Goal: Task Accomplishment & Management: Use online tool/utility

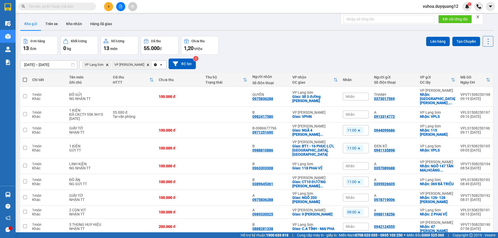
click at [48, 5] on input "text" at bounding box center [59, 7] width 61 height 6
paste input "0876484777"
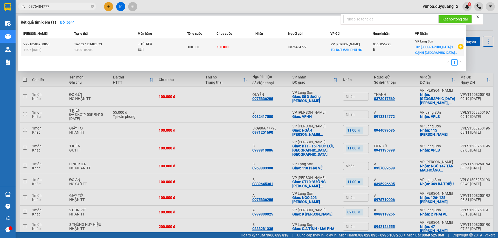
type input "0876484777"
click at [314, 46] on div "0876484777" at bounding box center [309, 47] width 42 height 5
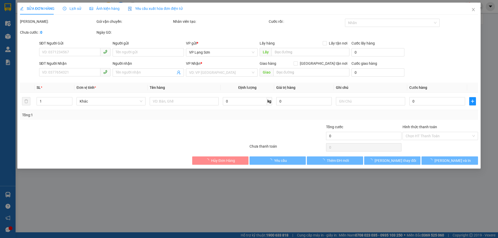
type input "0876484777"
checkbox input "true"
type input "KĐT VĂN PHÚ HĐ"
type input "0365056925"
type input "B"
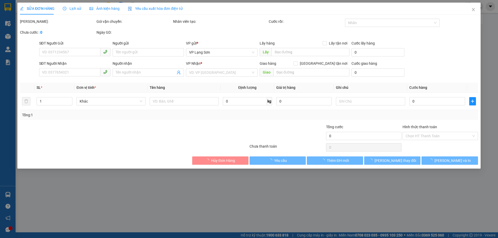
checkbox input "true"
type input "PHÚ LỘC 1 CẠNH CHỢ Ô TÔ LS"
type input "100.000"
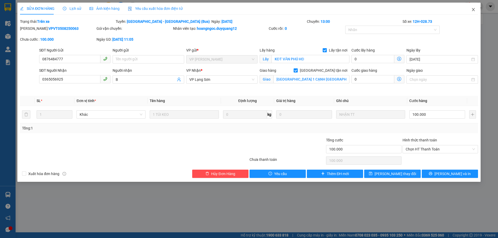
click at [474, 11] on icon "close" at bounding box center [473, 10] width 4 height 4
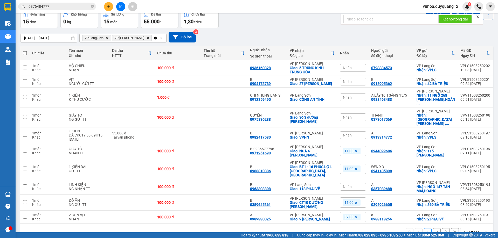
scroll to position [27, 0]
click at [56, 6] on input "0876484777" at bounding box center [59, 7] width 61 height 6
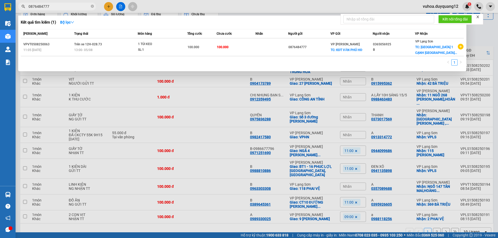
drag, startPoint x: 56, startPoint y: 4, endPoint x: 0, endPoint y: 5, distance: 55.7
click at [0, 5] on section "Kết quả tìm kiếm ( 1 ) Bộ lọc Mã ĐH Trạng thái Món hàng Tổng cước Chưa cước Nhã…" at bounding box center [249, 119] width 498 height 238
paste input "0336036062"
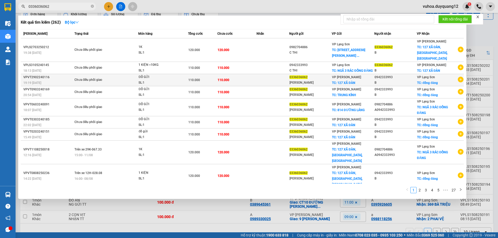
type input "0336036062"
click at [458, 77] on icon "plus-circle" at bounding box center [461, 80] width 6 height 6
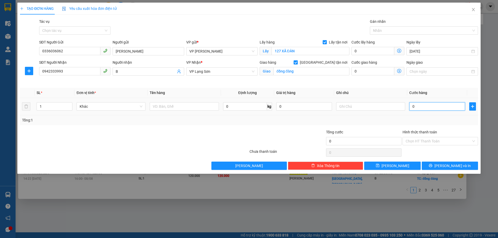
click at [419, 108] on input "0" at bounding box center [437, 106] width 56 height 8
type input "1"
type input "12"
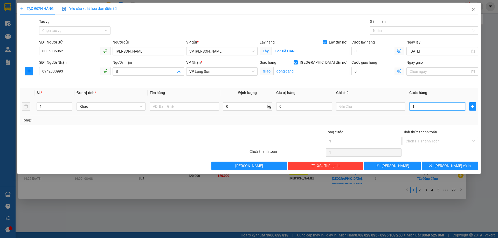
type input "12"
type input "120"
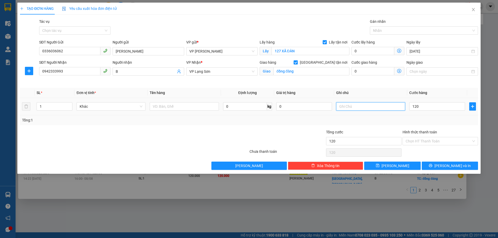
type input "120.000"
click at [362, 109] on input "text" at bounding box center [370, 106] width 69 height 8
type input "NG NHẬN TT"
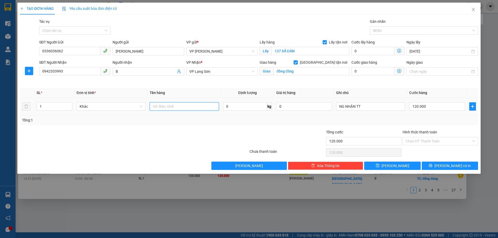
click at [165, 106] on input "text" at bounding box center [184, 106] width 69 height 8
type input "1K 10KG"
click at [379, 167] on icon "save" at bounding box center [378, 166] width 4 height 4
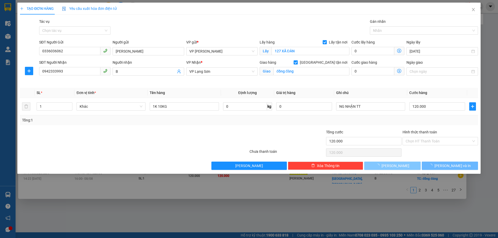
checkbox input "false"
type input "0"
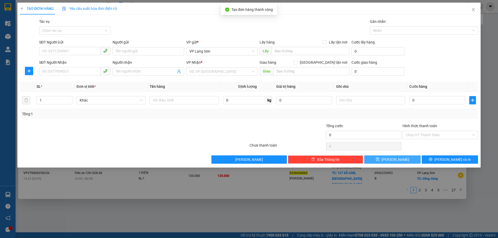
click at [371, 216] on div "TẠO ĐƠN HÀNG Yêu cầu xuất hóa đơn điện tử Transit Pickup Surcharge Ids Transit …" at bounding box center [249, 119] width 498 height 238
click at [370, 216] on div "TẠO ĐƠN HÀNG Yêu cầu xuất hóa đơn điện tử Transit Pickup Surcharge Ids Transit …" at bounding box center [249, 119] width 498 height 238
click at [472, 10] on icon "close" at bounding box center [473, 10] width 4 height 4
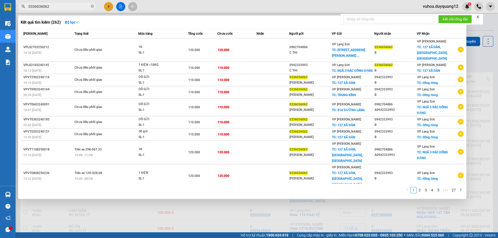
click at [480, 59] on div at bounding box center [249, 119] width 498 height 238
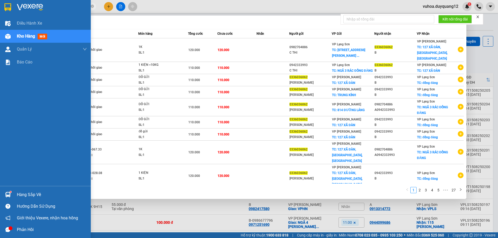
drag, startPoint x: 52, startPoint y: 8, endPoint x: 0, endPoint y: 5, distance: 51.6
click at [0, 5] on section "Kết quả tìm kiếm ( 262 ) Bộ lọc Mã ĐH Trạng thái Món hàng Tổng cước Chưa cước N…" at bounding box center [249, 119] width 498 height 238
paste input "0398005489"
type input "0398005489"
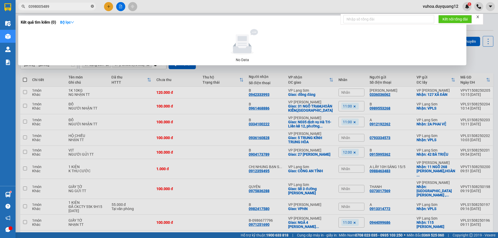
click at [92, 7] on icon "close-circle" at bounding box center [92, 6] width 3 height 3
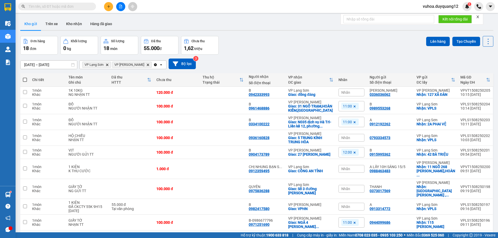
click at [68, 5] on input "text" at bounding box center [59, 7] width 61 height 6
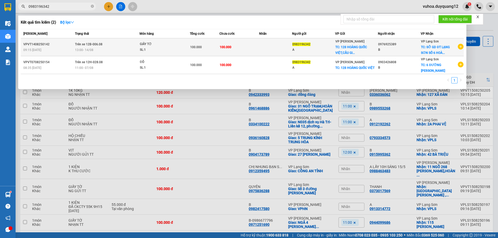
type input "0983196342"
click at [424, 47] on span "TC: SỞ GD ĐT LẠNG SƠN SỐ 6 HOÀ..." at bounding box center [435, 49] width 29 height 9
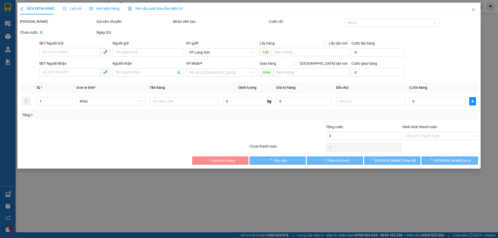
type input "0983196342"
type input "A"
checkbox input "true"
type input "128 HOÀNG QUỐC VIỆT,CẦU GIẤY,HÀ NỘI"
type input "0976925389"
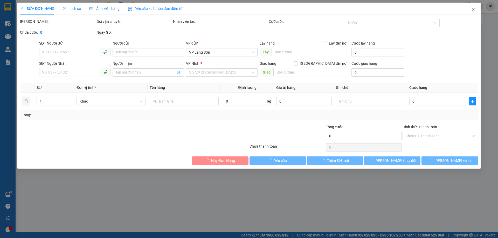
type input "B"
checkbox input "true"
type input "SỞ GD ĐT LẠNG SƠN SỐ 6 HOÀNG VĂN THỤ"
type input "100.000"
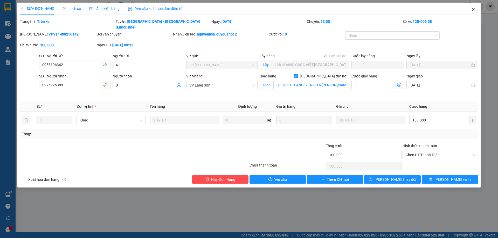
click at [473, 10] on icon "close" at bounding box center [473, 9] width 3 height 3
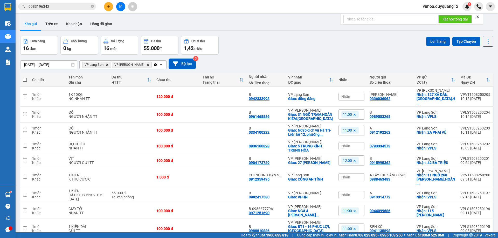
click at [51, 8] on input "0983196342" at bounding box center [59, 7] width 61 height 6
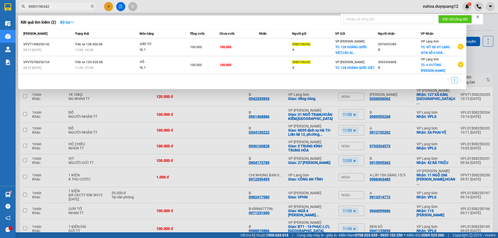
click at [51, 8] on input "0983196342" at bounding box center [59, 7] width 61 height 6
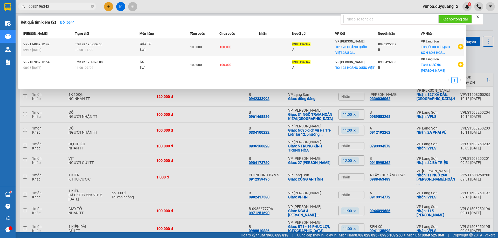
click at [323, 48] on div "A" at bounding box center [313, 49] width 42 height 5
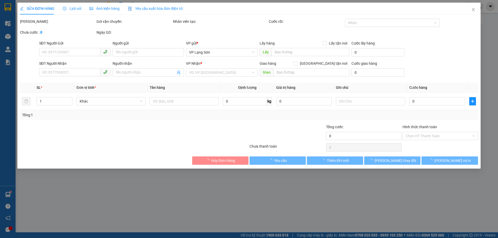
type input "0983196342"
type input "A"
checkbox input "true"
type input "128 HOÀNG QUỐC VIỆT,CẦU GIẤY,HÀ NỘI"
type input "0976925389"
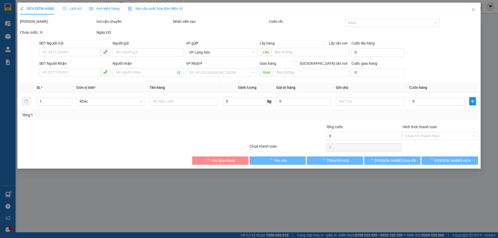
type input "B"
checkbox input "true"
type input "SỞ GD ĐT LẠNG SƠN SỐ 6 HOÀNG VĂN THỤ"
type input "100.000"
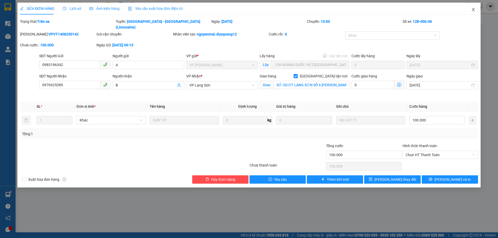
click at [473, 10] on icon "close" at bounding box center [473, 9] width 3 height 3
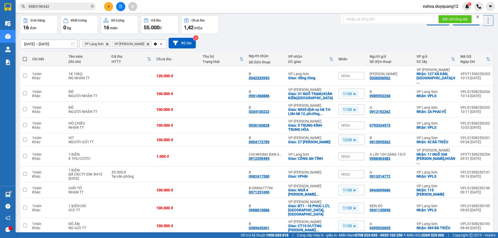
scroll to position [31, 0]
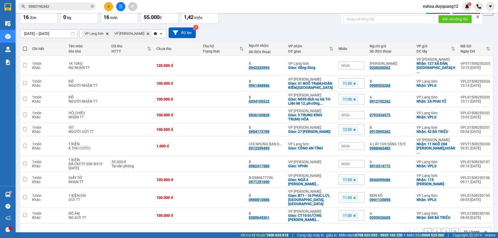
click at [295, 28] on div "13/08/2025 – 15/08/2025 Press the down arrow key to interact with the calendar …" at bounding box center [256, 32] width 473 height 11
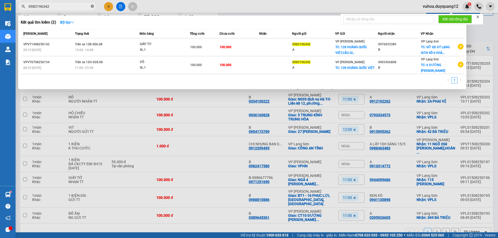
click at [93, 6] on icon "close-circle" at bounding box center [92, 6] width 3 height 3
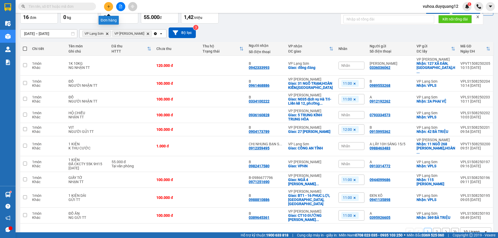
click at [108, 7] on icon "plus" at bounding box center [109, 7] width 4 height 4
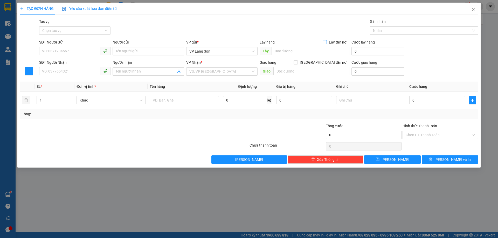
click at [325, 42] on input "Lấy tận nơi" at bounding box center [324, 42] width 4 height 4
checkbox input "true"
click at [239, 53] on span "VP Lạng Sơn" at bounding box center [221, 51] width 65 height 8
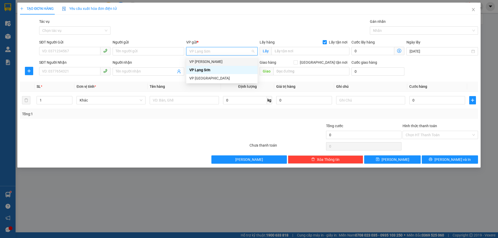
click at [222, 62] on div "VP [PERSON_NAME]" at bounding box center [221, 62] width 65 height 6
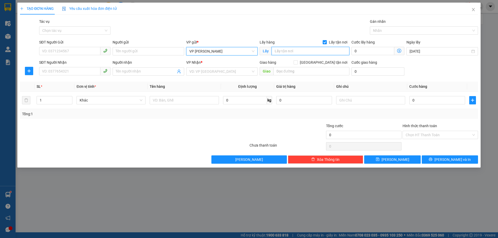
click at [295, 53] on input "text" at bounding box center [310, 51] width 78 height 8
type input "KI ỐT 16 TÒA VINACONEK 3 TRUNG VĂN"
click at [205, 73] on input "search" at bounding box center [219, 72] width 61 height 8
click at [46, 52] on input "SĐT Người Gửi" at bounding box center [69, 51] width 61 height 8
click at [192, 72] on input "search" at bounding box center [219, 72] width 61 height 8
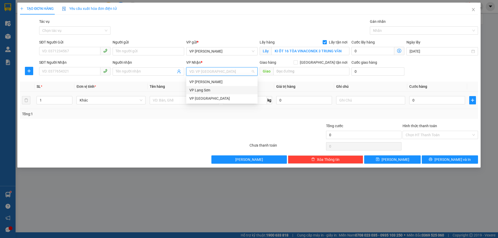
click at [198, 90] on div "VP Lạng Sơn" at bounding box center [221, 90] width 65 height 6
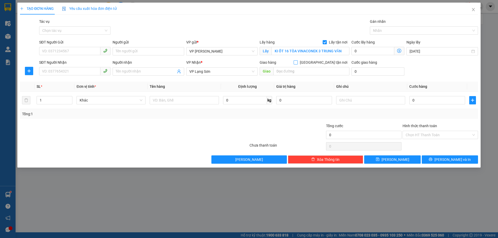
click at [297, 63] on input "[GEOGRAPHIC_DATA] tận nơi" at bounding box center [295, 62] width 4 height 4
checkbox input "true"
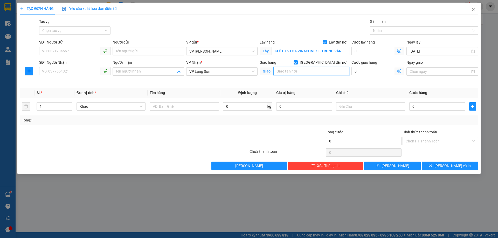
click at [294, 73] on input "text" at bounding box center [311, 71] width 76 height 8
type input "72 PHẠM HỒNG THÁI"
click at [58, 71] on input "SĐT Người Nhận" at bounding box center [69, 71] width 61 height 8
click at [55, 49] on input "SĐT Người Gửi" at bounding box center [69, 51] width 61 height 8
click at [55, 68] on input "SĐT Người Nhận" at bounding box center [69, 71] width 61 height 8
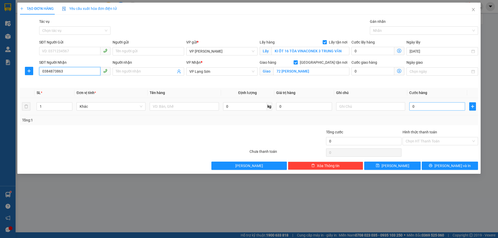
type input "0384873863"
click at [434, 105] on input "0" at bounding box center [437, 106] width 56 height 8
type input "1"
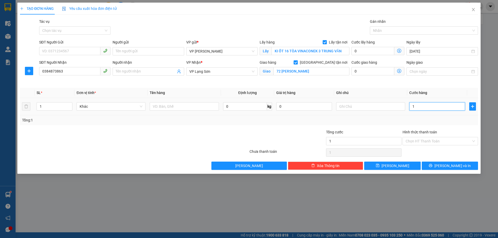
type input "10"
type input "100"
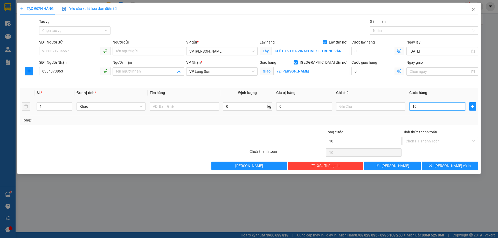
type input "100"
type input "100.000"
click at [349, 107] on input "text" at bounding box center [370, 106] width 69 height 8
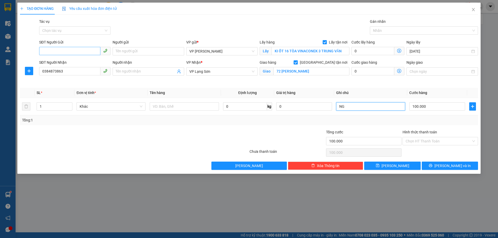
type input "NG"
click at [55, 53] on input "SĐT Người Gửi" at bounding box center [69, 51] width 61 height 8
type input "0398999903"
click at [43, 72] on input "0384873863" at bounding box center [69, 71] width 61 height 8
click at [359, 107] on input "NG" at bounding box center [370, 106] width 69 height 8
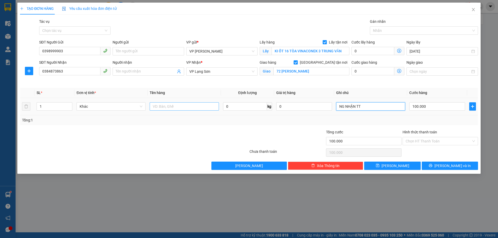
type input "NG NHẬN TT"
click at [178, 107] on input "text" at bounding box center [184, 106] width 69 height 8
type input "GIẤY TỜ"
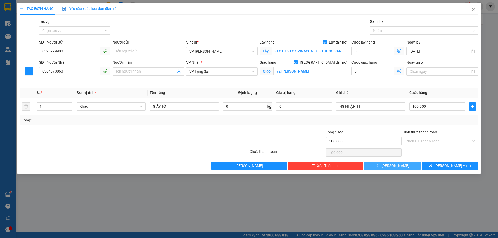
click at [397, 164] on span "[PERSON_NAME]" at bounding box center [395, 166] width 28 height 6
checkbox input "false"
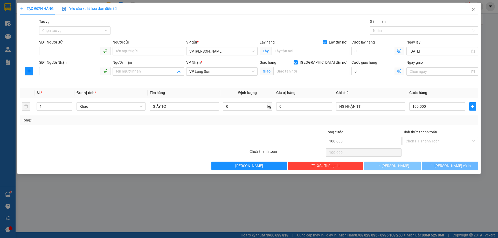
type input "0"
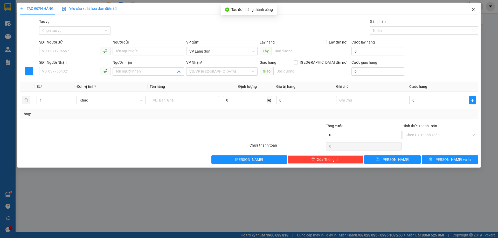
click at [473, 10] on icon "close" at bounding box center [473, 9] width 3 height 3
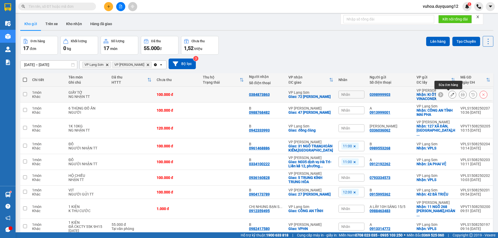
click at [450, 94] on button at bounding box center [451, 94] width 7 height 9
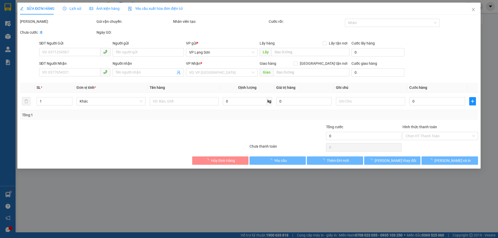
type input "0398999903"
checkbox input "true"
type input "KI ỐT 16 TÒA VINACONEK 3 TRUNG VĂN"
type input "0384873863"
checkbox input "true"
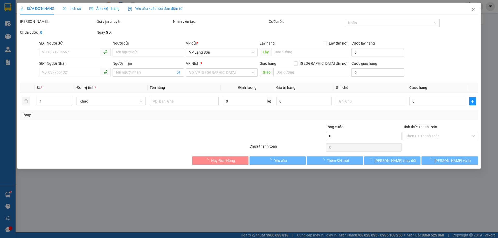
type input "72 PHẠM HỒNG THÁI"
type input "100.000"
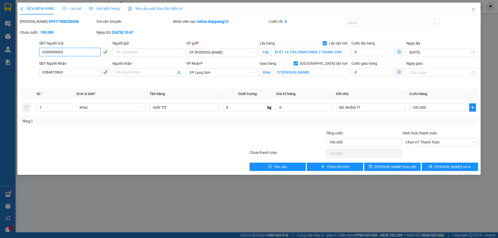
drag, startPoint x: 67, startPoint y: 54, endPoint x: 1, endPoint y: 53, distance: 65.8
click at [7, 54] on div "SỬA ĐƠN HÀNG Lịch sử Ảnh kiện hàng Yêu cầu xuất hóa đơn điện tử Total Paid Fee …" at bounding box center [249, 119] width 498 height 238
type input "0383960374"
click at [397, 166] on span "Lưu thay đổi" at bounding box center [394, 167] width 41 height 6
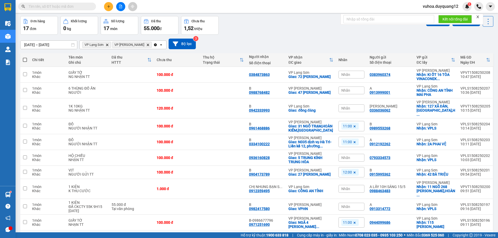
scroll to position [31, 0]
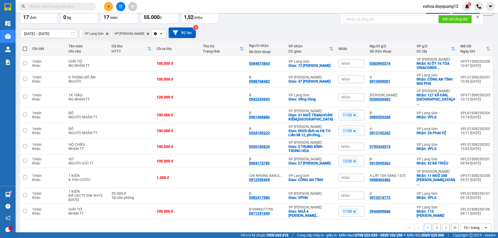
click at [433, 224] on button "2" at bounding box center [437, 228] width 8 height 8
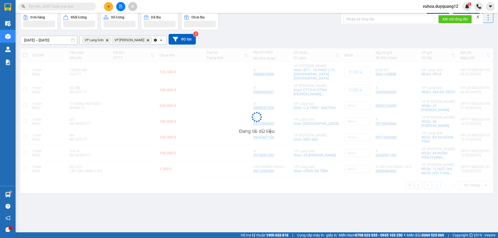
scroll to position [24, 0]
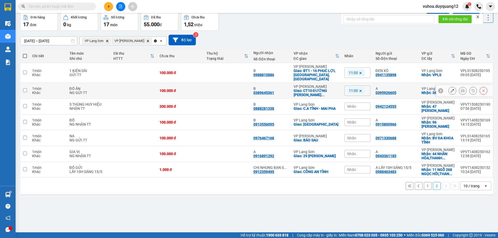
click at [25, 88] on input "checkbox" at bounding box center [25, 90] width 4 height 4
checkbox input "true"
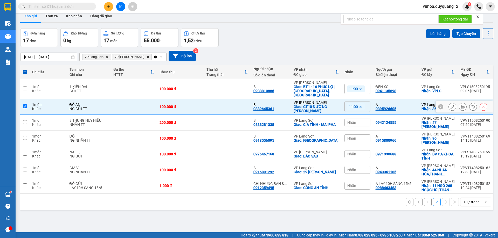
scroll to position [0, 0]
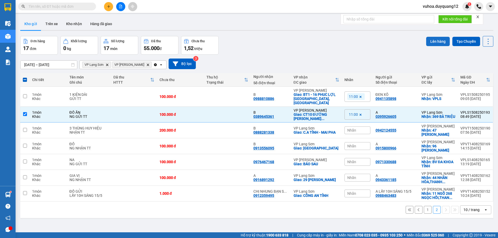
click at [434, 41] on button "Lên hàng" at bounding box center [438, 41] width 24 height 9
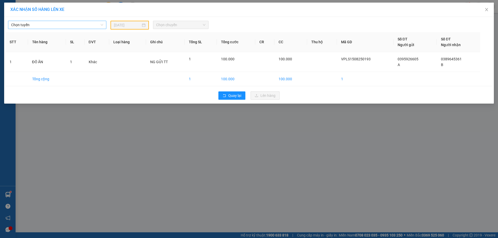
click at [41, 25] on span "Chọn tuyến" at bounding box center [57, 25] width 92 height 8
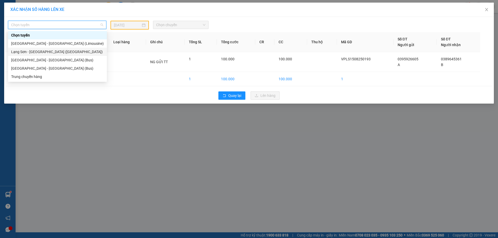
click at [45, 52] on div "Lạng Sơn - [GEOGRAPHIC_DATA] ([GEOGRAPHIC_DATA])" at bounding box center [57, 52] width 93 height 6
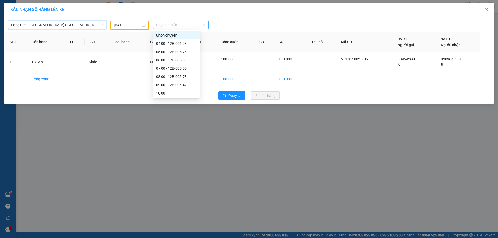
click at [184, 25] on span "Chọn chuyến" at bounding box center [180, 25] width 49 height 8
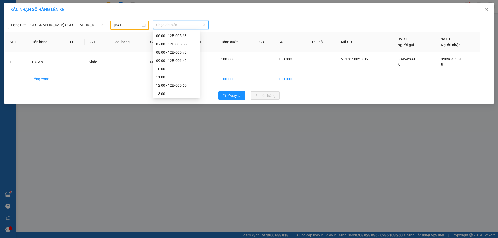
scroll to position [25, 0]
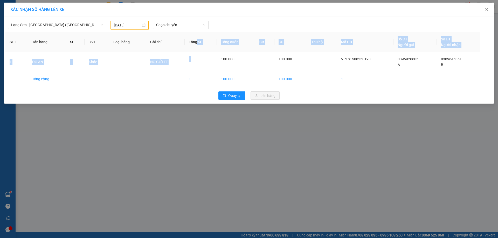
drag, startPoint x: 200, startPoint y: 59, endPoint x: 199, endPoint y: 49, distance: 9.6
click at [199, 49] on table "STT Tên hàng SL ĐVT Loại hàng Ghi chú Tổng SL Tổng cước CR CC Thu hộ Mã GD Số Đ…" at bounding box center [248, 59] width 487 height 54
click at [224, 127] on div "XÁC NHẬN SỐ HÀNG LÊN XE Lạng Sơn - Hà Nội (Limousine) 14/08/2025 Chọn chuyến ST…" at bounding box center [249, 119] width 498 height 238
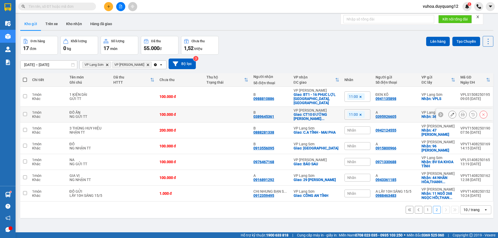
drag, startPoint x: 25, startPoint y: 110, endPoint x: 25, endPoint y: 114, distance: 4.2
click at [25, 112] on input "checkbox" at bounding box center [25, 114] width 4 height 4
checkbox input "true"
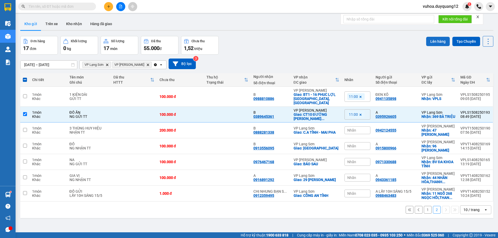
click at [431, 41] on button "Lên hàng" at bounding box center [438, 41] width 24 height 9
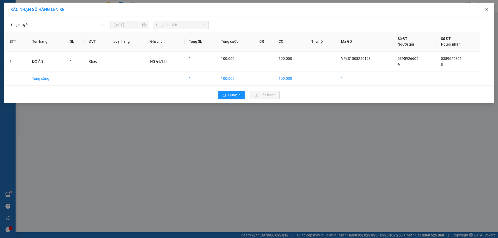
click at [43, 26] on span "Chọn tuyến" at bounding box center [57, 25] width 92 height 8
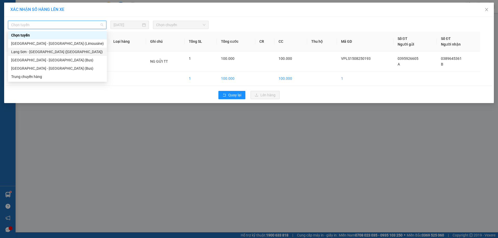
click at [36, 52] on div "Lạng Sơn - [GEOGRAPHIC_DATA] ([GEOGRAPHIC_DATA])" at bounding box center [57, 52] width 93 height 6
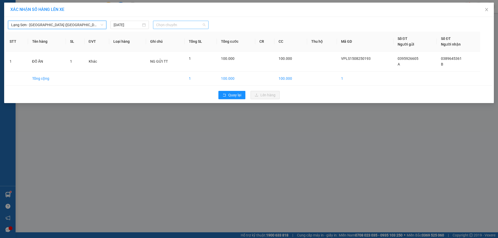
click at [182, 26] on span "Chọn chuyến" at bounding box center [180, 25] width 49 height 8
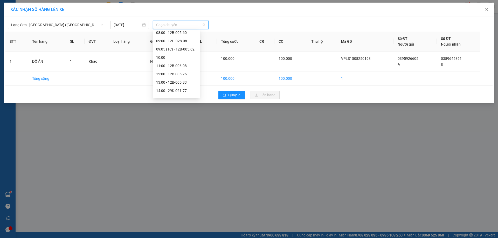
scroll to position [46, 0]
click at [182, 65] on div "11:00 - 12B-006.08" at bounding box center [176, 64] width 40 height 6
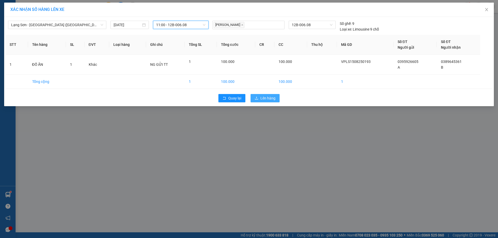
drag, startPoint x: 264, startPoint y: 99, endPoint x: 259, endPoint y: 103, distance: 6.4
click at [264, 99] on span "Lên hàng" at bounding box center [267, 98] width 15 height 6
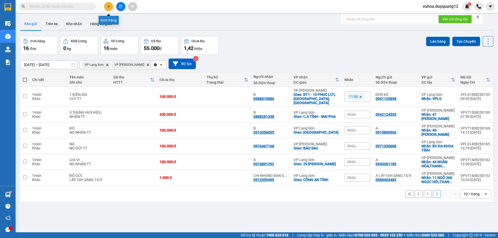
click at [78, 7] on input "text" at bounding box center [59, 7] width 61 height 6
paste input "0889837999"
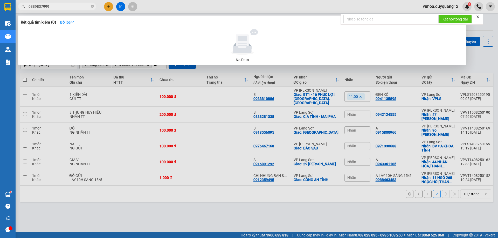
type input "0889837999"
drag, startPoint x: 109, startPoint y: 7, endPoint x: 114, endPoint y: 10, distance: 5.5
click at [111, 8] on div at bounding box center [249, 119] width 498 height 238
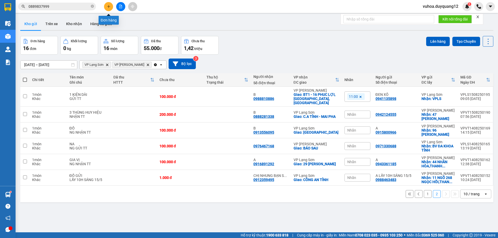
click at [109, 7] on icon "plus" at bounding box center [108, 6] width 0 height 3
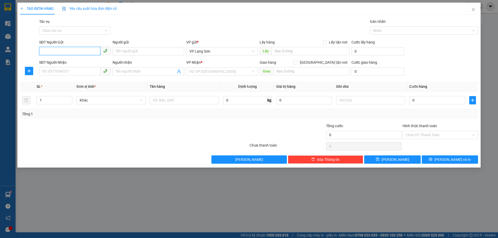
click at [56, 51] on input "SĐT Người Gửi" at bounding box center [69, 51] width 61 height 8
paste input "0889837999"
type input "0889837999"
click at [325, 42] on input "Lấy tận nơi" at bounding box center [324, 42] width 4 height 4
checkbox input "true"
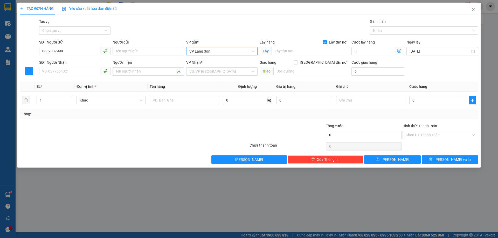
click at [234, 50] on span "VP Lạng Sơn" at bounding box center [221, 51] width 65 height 8
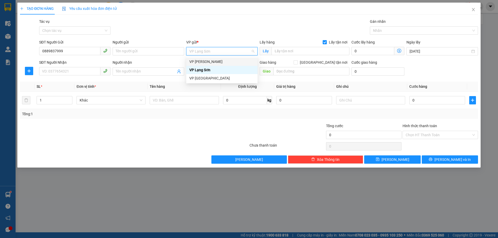
click at [215, 61] on div "VP [PERSON_NAME]" at bounding box center [221, 62] width 65 height 6
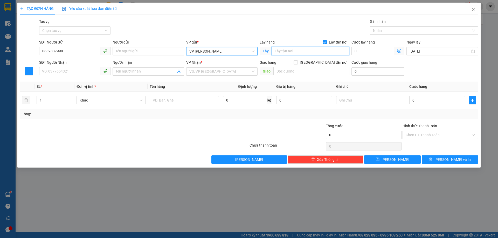
click at [297, 53] on input "text" at bounding box center [310, 51] width 78 height 8
type input "137 HÀNG BẠC"
click at [297, 61] on input "[GEOGRAPHIC_DATA] tận nơi" at bounding box center [295, 62] width 4 height 4
checkbox input "true"
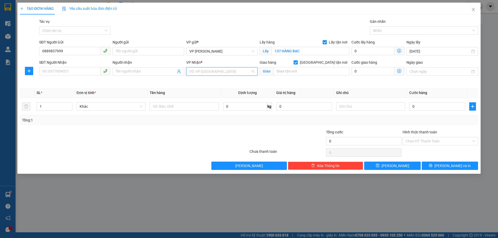
click at [203, 73] on input "search" at bounding box center [219, 72] width 61 height 8
click at [199, 91] on div "VP Lạng Sơn" at bounding box center [221, 90] width 65 height 6
click at [311, 71] on input "text" at bounding box center [311, 71] width 76 height 8
type input "PHÚ LỘC PALZA"
click at [44, 73] on input "SĐT Người Nhận" at bounding box center [69, 71] width 61 height 8
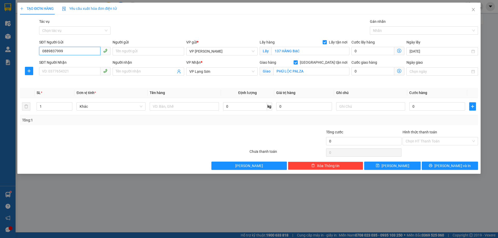
click at [44, 52] on input "0889837999" at bounding box center [69, 51] width 61 height 8
click at [44, 71] on input "SĐT Người Nhận" at bounding box center [69, 71] width 61 height 8
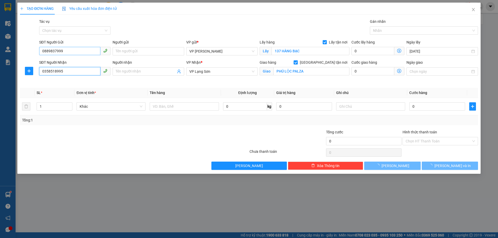
type input "0358518995"
click at [44, 50] on input "0889837999" at bounding box center [69, 51] width 61 height 8
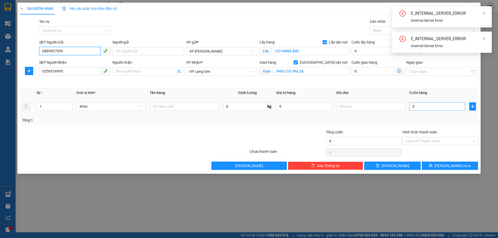
type input "0889837999"
drag, startPoint x: 423, startPoint y: 107, endPoint x: 426, endPoint y: 105, distance: 3.7
click at [424, 107] on input "0" at bounding box center [437, 106] width 56 height 8
type input "1"
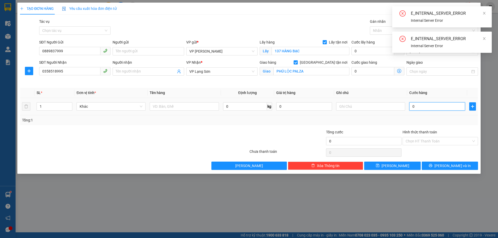
type input "1"
type input "10"
type input "100"
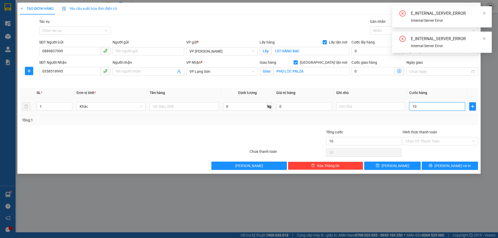
type input "100"
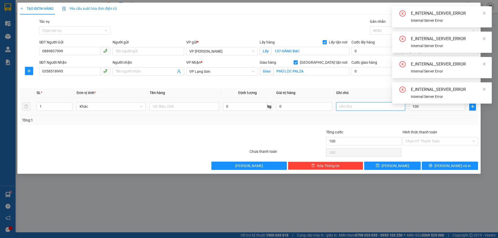
type input "100.000"
click at [363, 108] on input "text" at bounding box center [370, 106] width 69 height 8
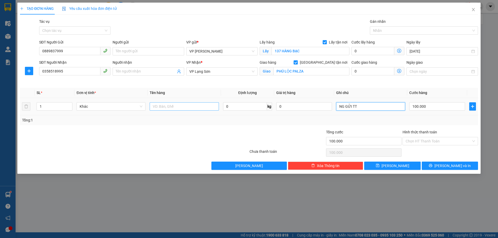
type input "NG GỬI TT"
click at [171, 107] on input "text" at bounding box center [184, 106] width 69 height 8
type input "D"
type input "Đ"
type input "T"
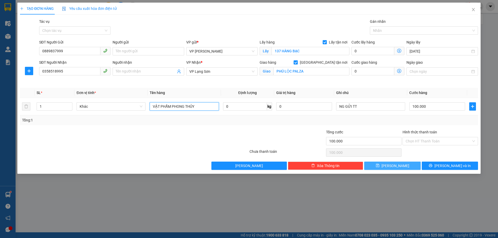
type input "VẬT PHẨM PHONG THỦY"
click at [405, 166] on button "[PERSON_NAME]" at bounding box center [392, 166] width 56 height 8
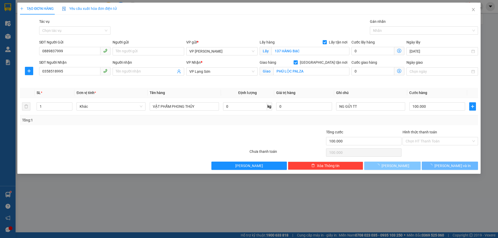
checkbox input "false"
type input "0"
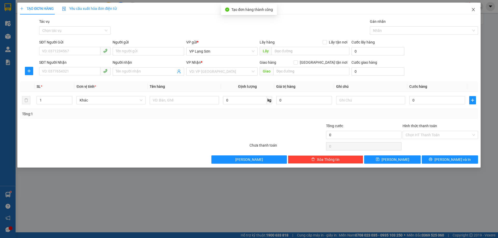
click at [474, 9] on icon "close" at bounding box center [473, 10] width 4 height 4
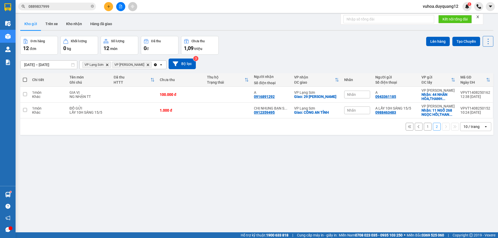
click at [240, 174] on div "ver 1.8.138 Kho gửi Trên xe Kho nhận Hàng đã giao Đơn hàng 12 đơn Khối lượng 0 …" at bounding box center [256, 135] width 477 height 238
click at [269, 47] on div "Đơn hàng 12 đơn Khối lượng 0 kg Số lượng 12 món Đã thu 0 đ Chưa thu 1,09 triệu …" at bounding box center [256, 45] width 473 height 19
click at [146, 64] on icon "Delete" at bounding box center [147, 64] width 3 height 3
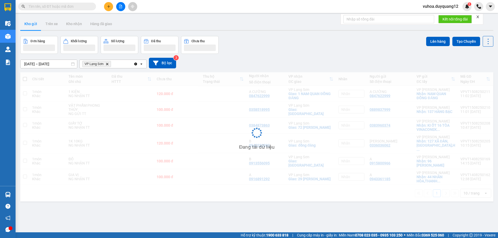
click at [106, 63] on icon "Delete" at bounding box center [107, 63] width 3 height 3
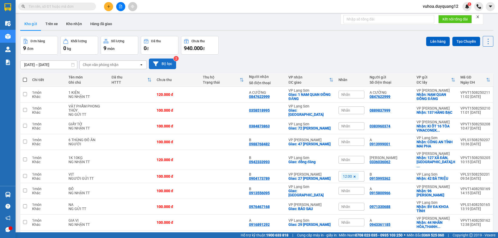
click at [170, 61] on button "Bộ lọc" at bounding box center [162, 64] width 27 height 11
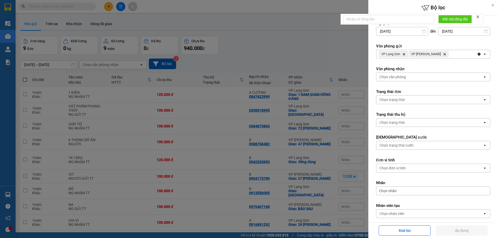
click at [402, 56] on span "VP Lạng Sơn Delete" at bounding box center [393, 54] width 29 height 6
click at [403, 54] on icon "VP Lạng Sơn, close by backspace" at bounding box center [404, 54] width 2 height 2
click at [413, 55] on icon "Delete" at bounding box center [414, 54] width 3 height 3
click at [170, 63] on div at bounding box center [249, 119] width 498 height 238
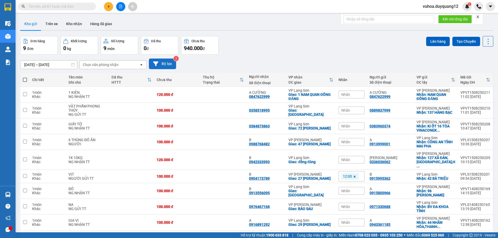
click at [167, 64] on button "Bộ lọc" at bounding box center [162, 64] width 27 height 11
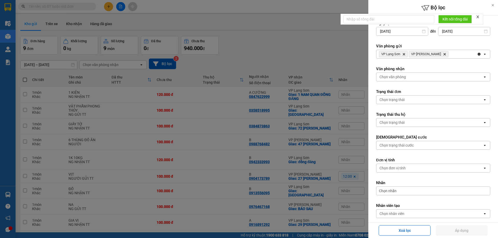
click at [403, 55] on icon "Delete" at bounding box center [403, 54] width 3 height 3
click at [413, 54] on icon "Delete" at bounding box center [414, 54] width 3 height 3
click at [264, 53] on div at bounding box center [249, 119] width 498 height 238
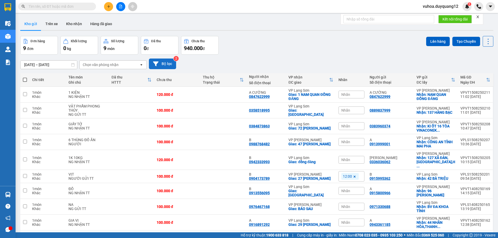
click at [166, 61] on button "Bộ lọc" at bounding box center [162, 64] width 27 height 11
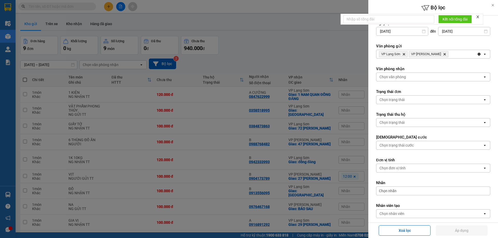
click at [392, 78] on div "Chọn văn phòng" at bounding box center [392, 76] width 26 height 5
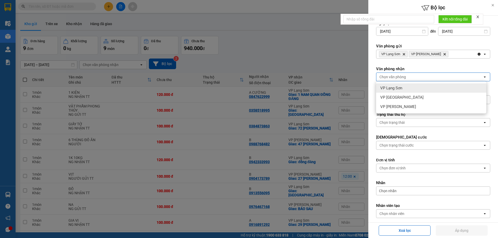
click at [386, 87] on span "VP Lạng Sơn" at bounding box center [391, 88] width 22 height 5
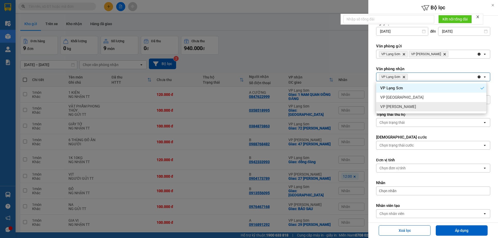
click at [392, 107] on span "VP [PERSON_NAME]" at bounding box center [398, 106] width 36 height 5
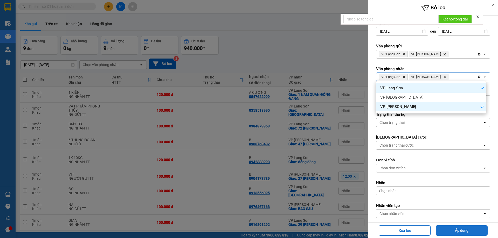
drag, startPoint x: 464, startPoint y: 230, endPoint x: 450, endPoint y: 220, distance: 16.7
click at [463, 229] on button "Áp dụng" at bounding box center [462, 231] width 52 height 10
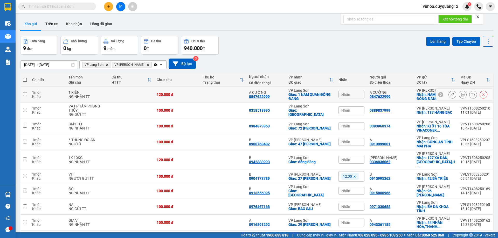
click at [450, 96] on icon at bounding box center [452, 95] width 4 height 4
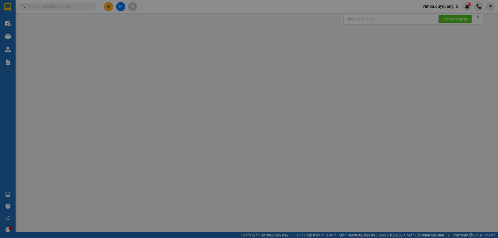
type input "0847622999"
type input "A CƯỜNG"
checkbox input "true"
type input "NAM QUAN ĐỒNG ĐĂNG"
type input "0847622999"
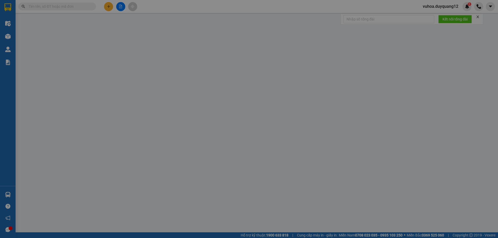
type input "A CƯỜNG"
checkbox input "true"
type input "1 NAM QUAN ĐỒNG ĐĂNG"
type input "120.000"
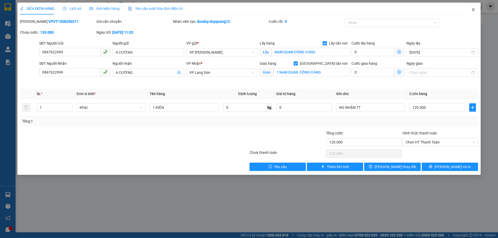
click at [472, 9] on icon "close" at bounding box center [473, 10] width 4 height 4
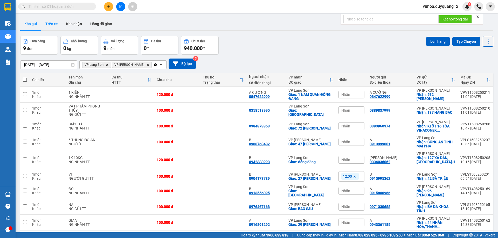
drag, startPoint x: 51, startPoint y: 22, endPoint x: 43, endPoint y: 20, distance: 7.6
click at [50, 22] on button "Trên xe" at bounding box center [51, 24] width 21 height 12
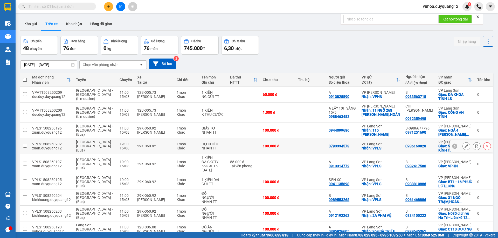
click at [25, 144] on input "checkbox" at bounding box center [25, 146] width 4 height 4
checkbox input "true"
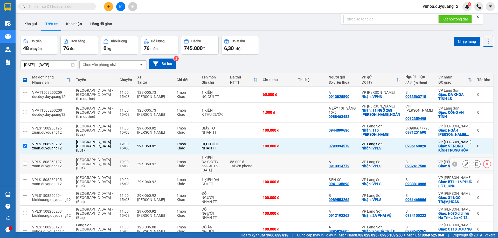
drag, startPoint x: 25, startPoint y: 158, endPoint x: 27, endPoint y: 168, distance: 9.9
click at [25, 162] on input "checkbox" at bounding box center [25, 164] width 4 height 4
checkbox input "true"
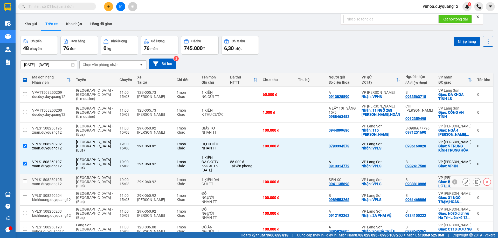
click at [25, 180] on input "checkbox" at bounding box center [25, 182] width 4 height 4
checkbox input "true"
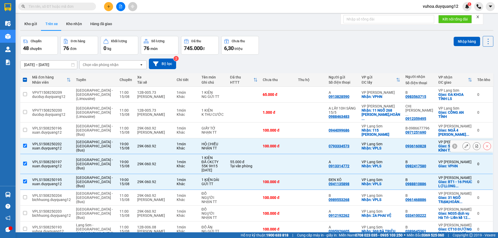
drag, startPoint x: 25, startPoint y: 142, endPoint x: 24, endPoint y: 146, distance: 4.7
click at [25, 144] on input "checkbox" at bounding box center [25, 146] width 4 height 4
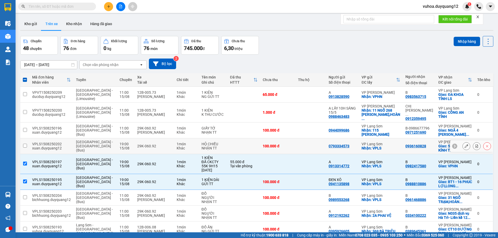
drag, startPoint x: 24, startPoint y: 142, endPoint x: 25, endPoint y: 155, distance: 13.0
click at [24, 144] on input "checkbox" at bounding box center [25, 146] width 4 height 4
checkbox input "true"
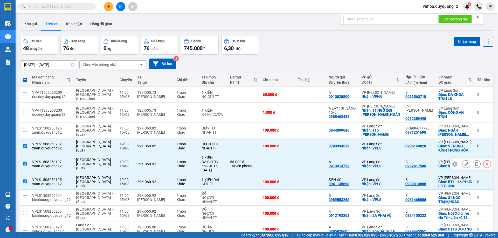
drag, startPoint x: 24, startPoint y: 157, endPoint x: 23, endPoint y: 169, distance: 12.2
click at [24, 162] on input "checkbox" at bounding box center [25, 164] width 4 height 4
checkbox input "false"
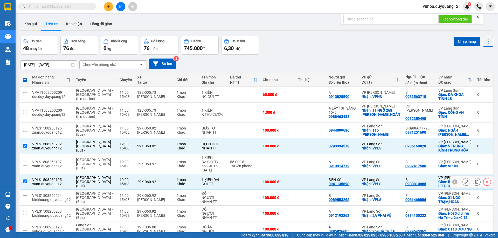
click at [23, 180] on input "checkbox" at bounding box center [25, 182] width 4 height 4
checkbox input "false"
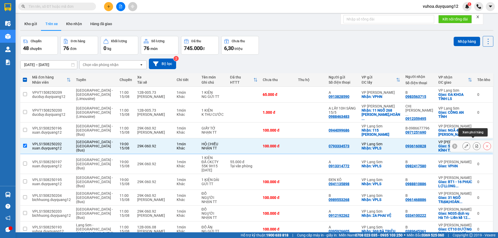
click at [475, 144] on icon at bounding box center [477, 146] width 4 height 4
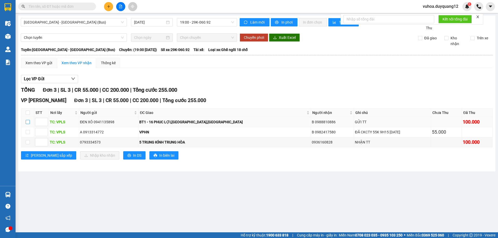
click at [26, 124] on input "checkbox" at bounding box center [28, 122] width 4 height 4
checkbox input "true"
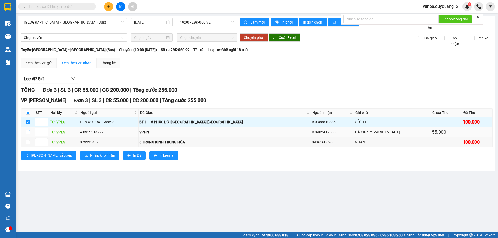
click at [27, 134] on input "checkbox" at bounding box center [28, 132] width 4 height 4
checkbox input "true"
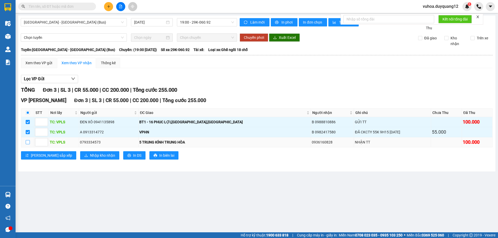
click at [27, 144] on input "checkbox" at bounding box center [28, 142] width 4 height 4
checkbox input "true"
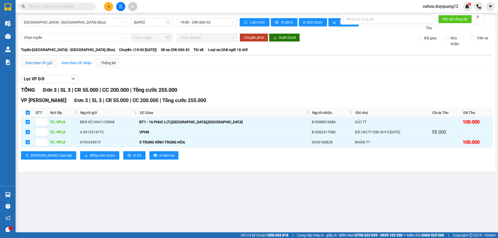
click at [32, 66] on div "Xem theo VP gửi" at bounding box center [38, 63] width 27 height 6
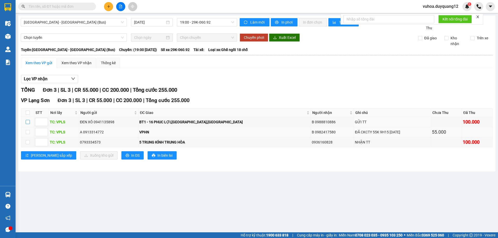
drag, startPoint x: 26, startPoint y: 128, endPoint x: 27, endPoint y: 134, distance: 5.4
click at [26, 124] on input "checkbox" at bounding box center [28, 122] width 4 height 4
checkbox input "true"
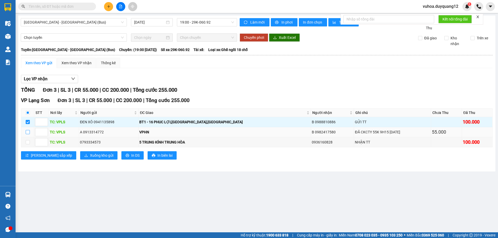
click at [26, 134] on input "checkbox" at bounding box center [28, 132] width 4 height 4
checkbox input "true"
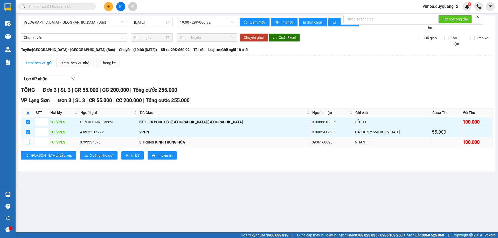
click at [29, 144] on input "checkbox" at bounding box center [28, 142] width 4 height 4
checkbox input "true"
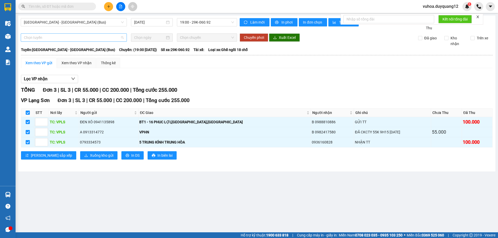
click at [56, 41] on span "Chọn tuyến" at bounding box center [74, 38] width 100 height 8
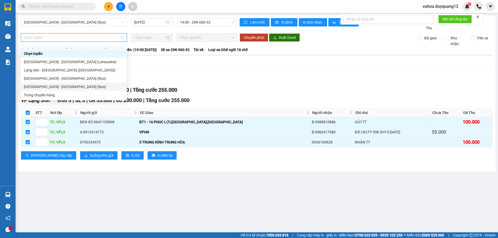
drag, startPoint x: 44, startPoint y: 87, endPoint x: 44, endPoint y: 84, distance: 3.1
click at [44, 87] on div "[GEOGRAPHIC_DATA] - [GEOGRAPHIC_DATA] (Bus)" at bounding box center [74, 87] width 100 height 6
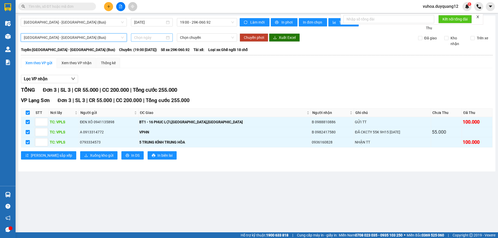
click at [142, 40] on input at bounding box center [149, 38] width 31 height 6
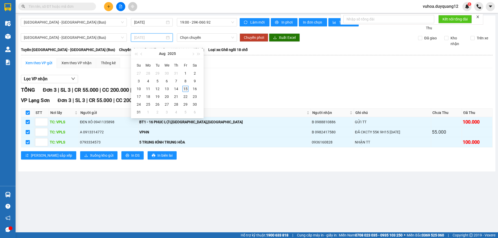
type input "[DATE]"
click at [184, 89] on div "15" at bounding box center [185, 89] width 6 height 6
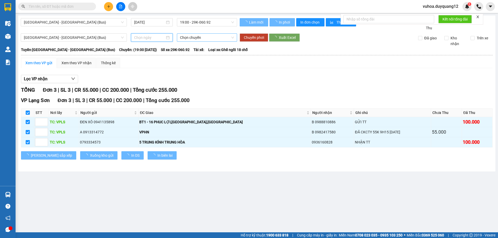
type input "[DATE]"
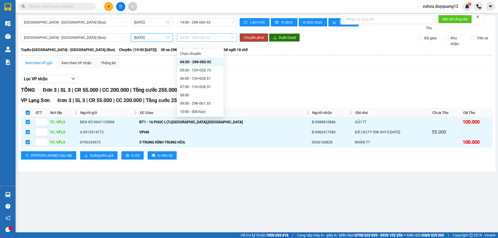
click at [205, 41] on span "04:00 - 29K-060.92" at bounding box center [207, 38] width 54 height 8
click at [209, 69] on div "11:00 - 29K-060.92" at bounding box center [200, 69] width 40 height 6
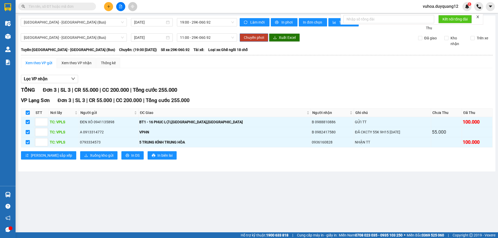
click at [256, 40] on span "Chuyển phơi" at bounding box center [254, 38] width 20 height 6
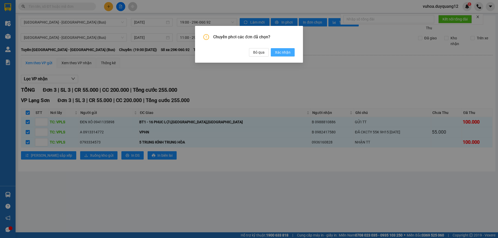
click at [280, 51] on span "Xác nhận" at bounding box center [283, 53] width 16 height 6
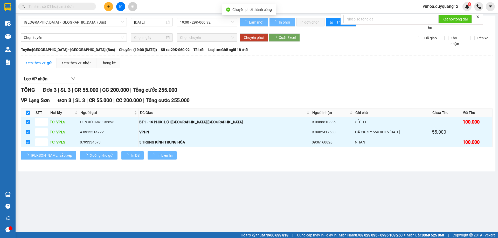
checkbox input "false"
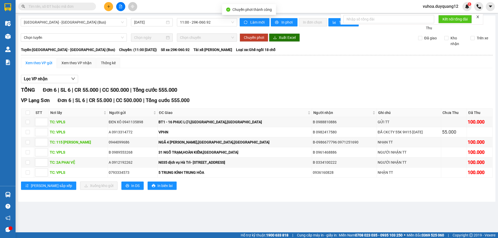
checkbox input "false"
click at [40, 8] on input "text" at bounding box center [59, 7] width 61 height 6
paste input "0854886188"
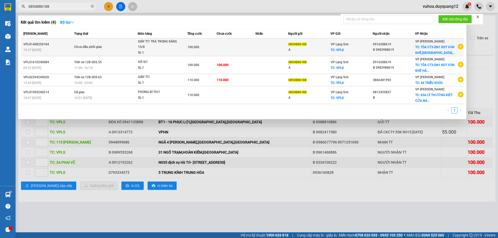
type input "0854886188"
click at [254, 48] on td at bounding box center [235, 47] width 39 height 18
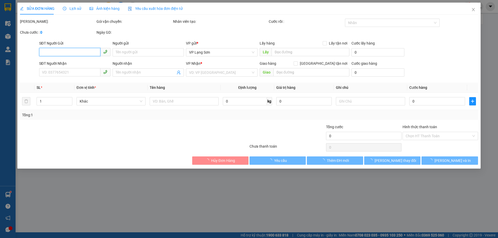
type input "0854886188"
type input "A"
checkbox input "true"
type input "VPLS"
type input "0916288619"
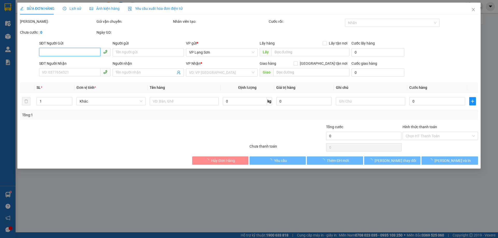
type input "B 0983988619"
checkbox input "true"
type input "TÒA CT3-DN1 KDT VĂN KHÊ,HÀ ĐÔNG,HÀ NỘI"
type input "100.000"
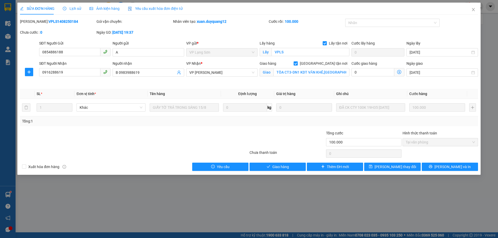
click at [75, 10] on span "Lịch sử" at bounding box center [72, 8] width 18 height 4
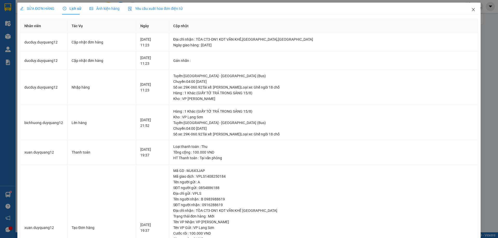
click at [471, 9] on icon "close" at bounding box center [473, 10] width 4 height 4
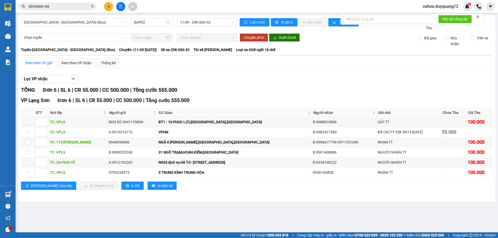
click at [109, 5] on icon "plus" at bounding box center [109, 7] width 4 height 4
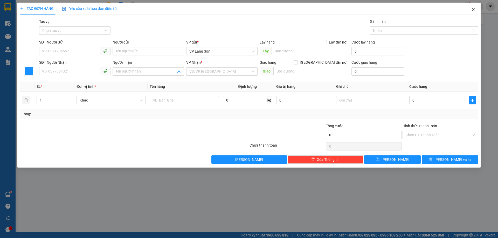
click at [475, 10] on span "Close" at bounding box center [473, 10] width 15 height 15
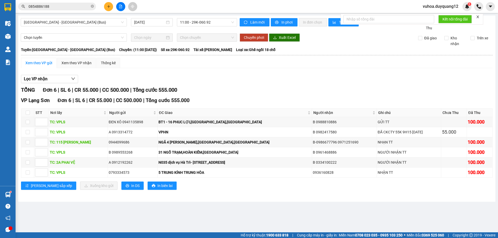
click at [62, 10] on span "0854886188" at bounding box center [57, 7] width 78 height 8
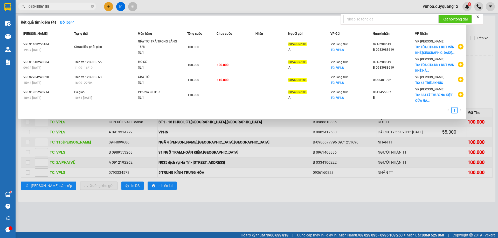
click at [61, 5] on input "0854886188" at bounding box center [59, 7] width 61 height 6
drag, startPoint x: 61, startPoint y: 5, endPoint x: 0, endPoint y: 4, distance: 60.9
click at [0, 4] on section "Kết quả tìm kiếm ( 4 ) Bộ lọc Mã ĐH Trạng thái Món hàng Tổng cước Chưa cước Nhã…" at bounding box center [249, 119] width 498 height 238
paste input "0962667997"
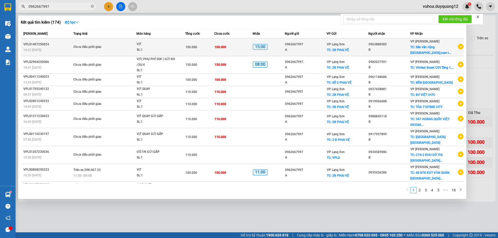
type input "0962667997"
click at [458, 48] on icon "plus-circle" at bounding box center [461, 47] width 6 height 6
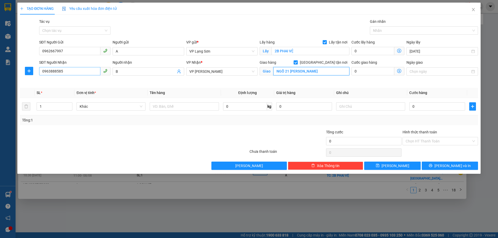
type input "NGÕ 21 NGUYỄN VĂN HUYÊN"
drag, startPoint x: 68, startPoint y: 72, endPoint x: 18, endPoint y: 74, distance: 49.8
click at [18, 74] on div "TẠO ĐƠN HÀNG Yêu cầu xuất hóa đơn điện tử Transit Pickup Surcharge Ids Transit …" at bounding box center [248, 88] width 463 height 171
type input "0902340909"
click at [418, 107] on input "0" at bounding box center [437, 106] width 56 height 8
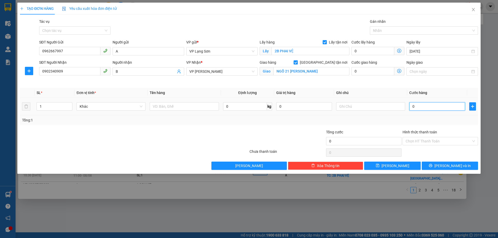
type input "1"
type input "10"
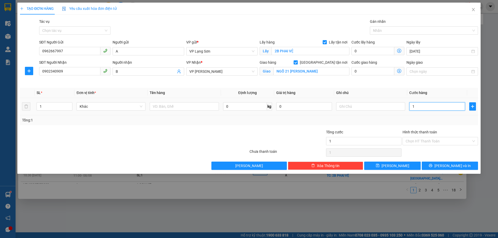
type input "10"
type input "100"
type input "100.000"
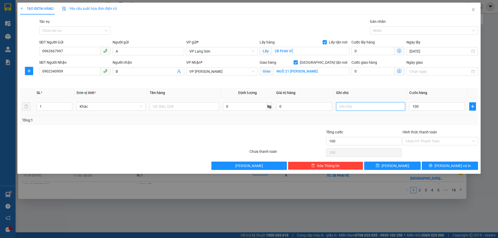
type input "100.000"
click at [366, 107] on input "text" at bounding box center [370, 106] width 69 height 8
type input "NG GỬI TT"
click at [164, 105] on input "text" at bounding box center [184, 106] width 69 height 8
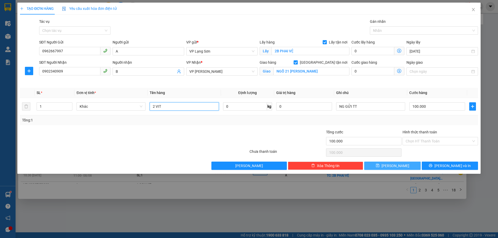
type input "2 VIT"
click at [390, 165] on button "[PERSON_NAME]" at bounding box center [392, 166] width 56 height 8
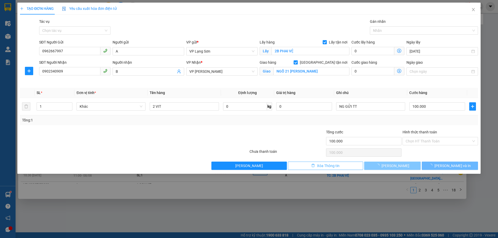
checkbox input "false"
type input "0"
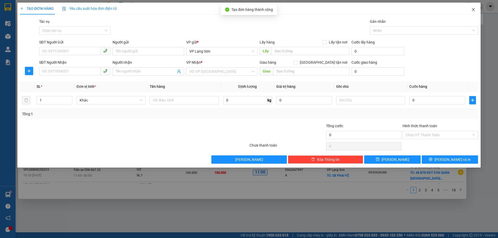
click at [474, 9] on icon "close" at bounding box center [473, 10] width 4 height 4
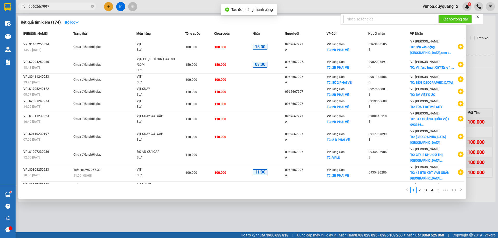
click at [485, 94] on div at bounding box center [249, 119] width 498 height 238
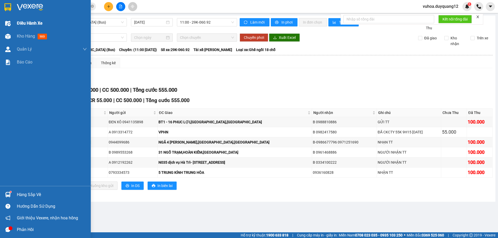
click at [29, 22] on span "Điều hành xe" at bounding box center [30, 23] width 26 height 6
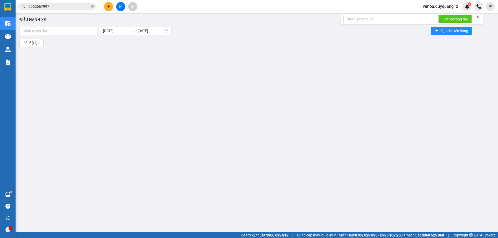
click at [24, 37] on div "Điều hành xe Chọn tuyến đường 15/08/2025 15/08/2025 Tạo chuyến hàng Bộ lọc" at bounding box center [256, 119] width 477 height 207
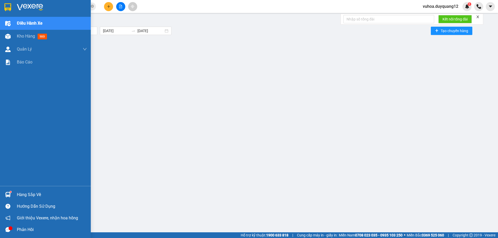
click at [8, 23] on img at bounding box center [7, 23] width 5 height 5
click at [24, 34] on span "Kho hàng" at bounding box center [26, 36] width 18 height 5
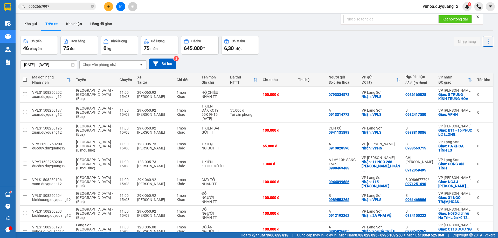
drag, startPoint x: 340, startPoint y: 43, endPoint x: 331, endPoint y: 35, distance: 11.9
click at [340, 43] on div "Chuyến 46 chuyến Đơn hàng 75 đơn Khối lượng 0 kg Số lượng 75 món Đã thu 645.000…" at bounding box center [256, 45] width 473 height 19
click at [35, 25] on button "Kho gửi" at bounding box center [30, 24] width 21 height 12
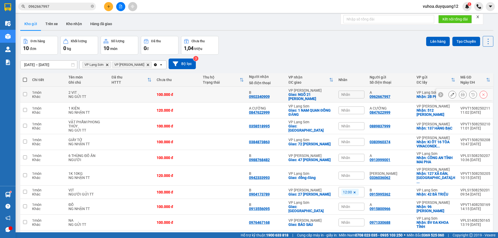
drag, startPoint x: 438, startPoint y: 95, endPoint x: 422, endPoint y: 96, distance: 16.1
click at [438, 95] on div at bounding box center [440, 94] width 5 height 5
drag, startPoint x: 371, startPoint y: 98, endPoint x: 451, endPoint y: 97, distance: 80.6
click at [451, 97] on tr "1 món Khác 2 VIT NG GỬI TT 100.000 đ B 0902340909 VP Minh Khai Giao: NGÕ 21 NGU…" at bounding box center [256, 95] width 473 height 16
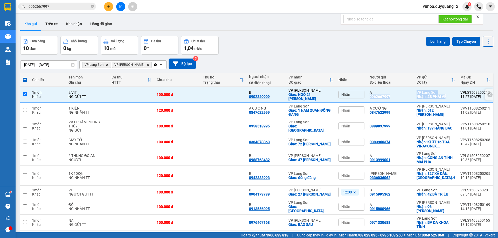
copy tr "0962667997 VP Lạng Sơn Nhận: 2B PHAI VỆ"
click at [357, 94] on div "Nhãn" at bounding box center [351, 95] width 26 height 8
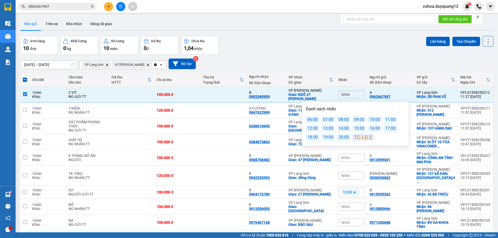
click at [329, 129] on div "13:00" at bounding box center [327, 128] width 13 height 7
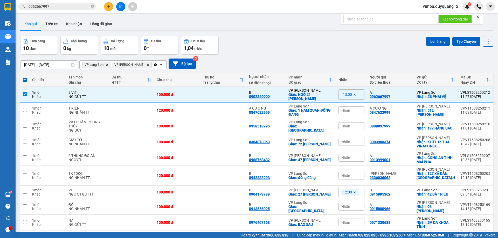
click at [342, 48] on div "Đơn hàng 10 đơn Khối lượng 0 kg Số lượng 10 món Đã thu 0 đ Chưa thu 1,04 triệu …" at bounding box center [256, 45] width 473 height 19
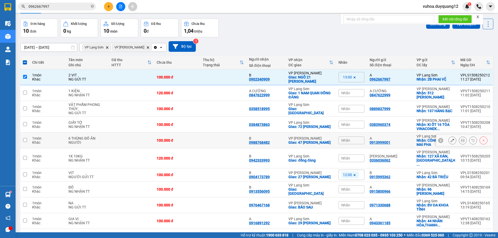
scroll to position [27, 0]
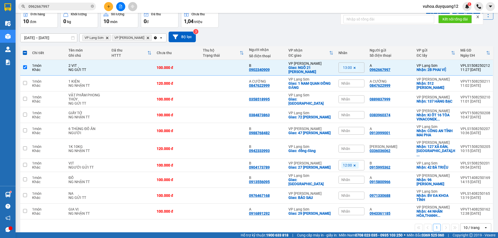
click at [272, 25] on div "Đơn hàng 10 đơn Khối lượng 0 kg Số lượng 10 món Đã thu 0 đ Chưa thu 1,04 triệu …" at bounding box center [256, 18] width 473 height 19
click at [24, 66] on input "checkbox" at bounding box center [25, 67] width 4 height 4
checkbox input "false"
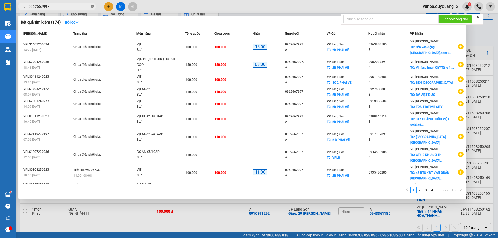
click at [91, 5] on icon "close-circle" at bounding box center [92, 6] width 3 height 3
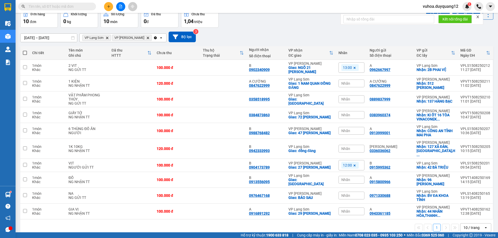
click at [235, 29] on div "13/08/2025 – 15/08/2025 Press the down arrow key to interact with the calendar …" at bounding box center [256, 37] width 473 height 18
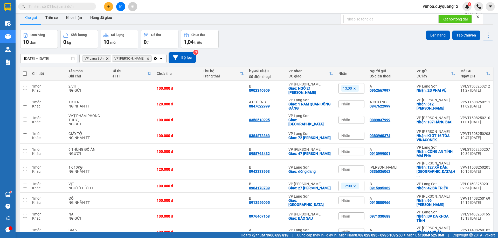
scroll to position [0, 0]
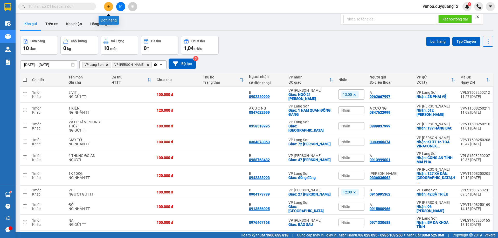
click at [110, 7] on button at bounding box center [108, 6] width 9 height 9
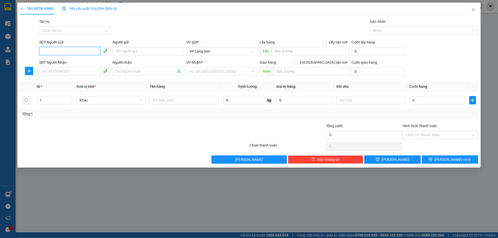
drag, startPoint x: 51, startPoint y: 52, endPoint x: 52, endPoint y: 46, distance: 6.9
click at [52, 50] on input "SĐT Người Gửi" at bounding box center [69, 51] width 61 height 8
type input "0972661929"
drag, startPoint x: 322, startPoint y: 62, endPoint x: 157, endPoint y: 83, distance: 166.5
click at [320, 62] on div "Giao hàng Giao tận nơi" at bounding box center [304, 63] width 90 height 6
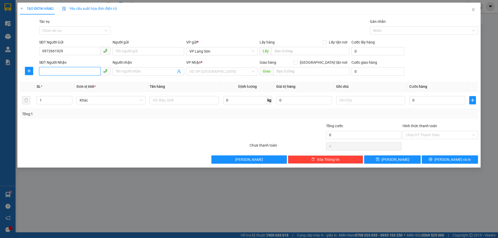
click at [68, 71] on input "SĐT Người Nhận" at bounding box center [69, 71] width 61 height 8
type input "0914468644"
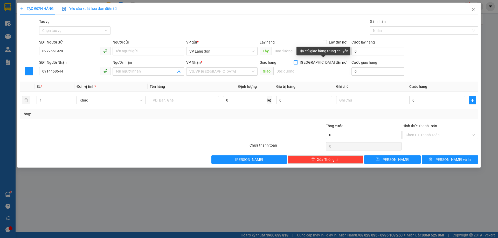
drag, startPoint x: 325, startPoint y: 61, endPoint x: 309, endPoint y: 68, distance: 16.7
click at [297, 61] on input "[GEOGRAPHIC_DATA] tận nơi" at bounding box center [295, 62] width 4 height 4
checkbox input "true"
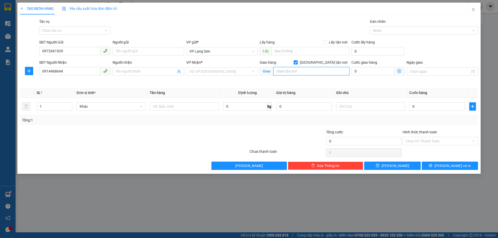
click at [303, 72] on input "text" at bounding box center [311, 71] width 76 height 8
type input "GREEN BAY 400 LƯƠNG THẾ VINH"
click at [326, 43] on span at bounding box center [324, 42] width 4 height 4
drag, startPoint x: 298, startPoint y: 52, endPoint x: 294, endPoint y: 55, distance: 5.5
click at [297, 52] on input "text" at bounding box center [310, 51] width 78 height 8
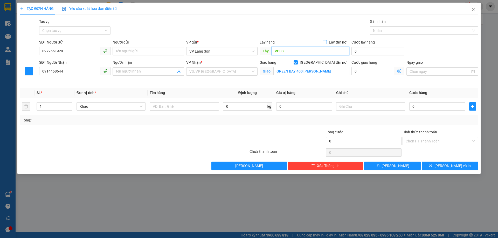
type input "VPLS"
drag, startPoint x: 326, startPoint y: 40, endPoint x: 262, endPoint y: 58, distance: 65.9
click at [325, 41] on input "Lấy tận nơi" at bounding box center [324, 42] width 4 height 4
checkbox input "true"
click at [218, 68] on input "search" at bounding box center [219, 72] width 61 height 8
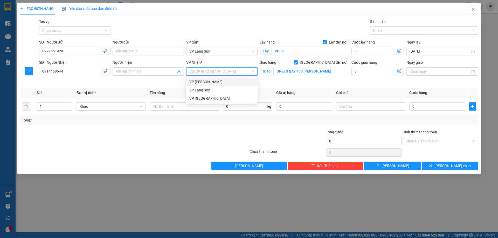
click at [218, 82] on div "VP [PERSON_NAME]" at bounding box center [221, 82] width 65 height 6
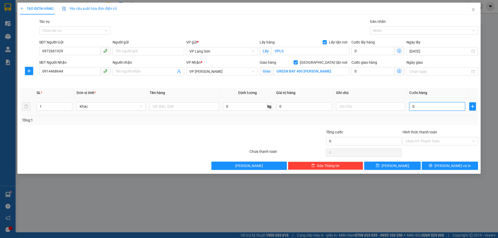
click at [431, 105] on input "0" at bounding box center [437, 106] width 56 height 8
type input "1"
type input "10"
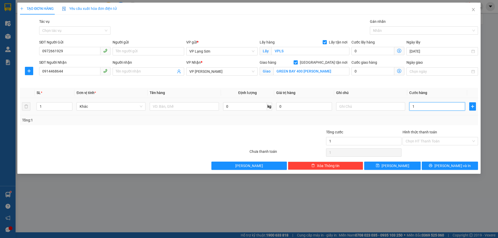
type input "10"
type input "100"
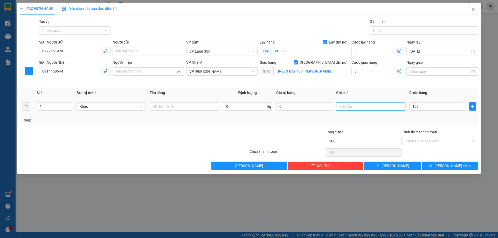
type input "100.000"
click at [362, 110] on input "text" at bounding box center [370, 106] width 69 height 8
type input "NG GỬI TT"
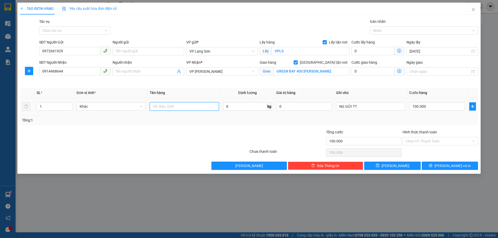
click at [181, 109] on input "text" at bounding box center [184, 106] width 69 height 8
type input "1 KIỆN"
click at [390, 166] on button "[PERSON_NAME]" at bounding box center [392, 166] width 56 height 8
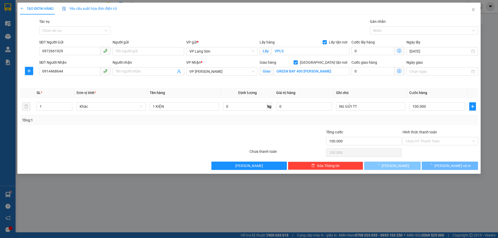
checkbox input "false"
type input "0"
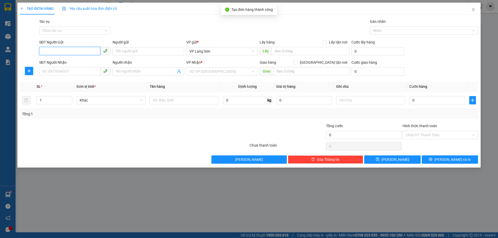
click at [62, 50] on input "SĐT Người Gửi" at bounding box center [69, 51] width 61 height 8
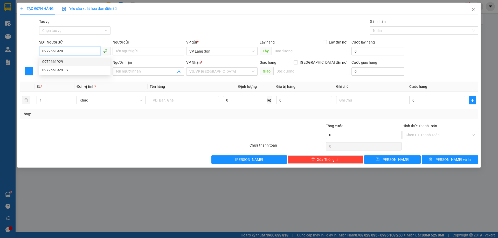
type input "0972661929"
click at [262, 27] on div "Tác vụ Chọn tác vụ Gán nhãn Nhãn" at bounding box center [258, 28] width 441 height 18
click at [60, 71] on input "SĐT Người Nhận" at bounding box center [69, 71] width 61 height 8
type input "0985458555"
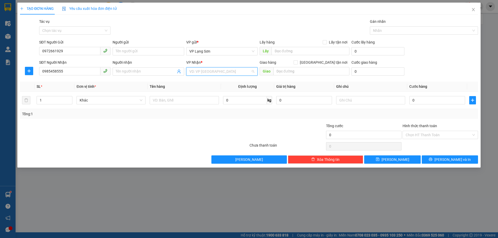
click at [199, 70] on input "search" at bounding box center [219, 72] width 61 height 8
click at [205, 82] on div "VP [PERSON_NAME]" at bounding box center [221, 82] width 65 height 6
drag, startPoint x: 324, startPoint y: 61, endPoint x: 304, endPoint y: 71, distance: 22.7
click at [297, 62] on input "[GEOGRAPHIC_DATA] tận nơi" at bounding box center [295, 62] width 4 height 4
checkbox input "true"
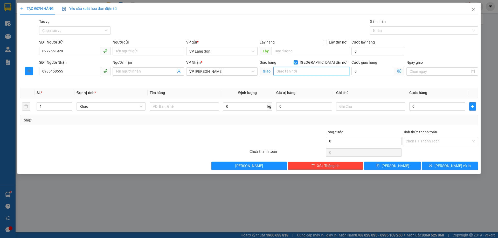
click at [301, 72] on input "text" at bounding box center [311, 71] width 76 height 8
type input "1 PHẠM HUY THÔNG"
drag, startPoint x: 325, startPoint y: 42, endPoint x: 313, endPoint y: 49, distance: 14.5
click at [325, 42] on input "Lấy tận nơi" at bounding box center [324, 42] width 4 height 4
checkbox input "true"
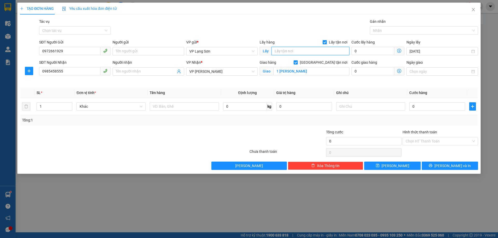
click at [297, 53] on input "text" at bounding box center [310, 51] width 78 height 8
type input "VPHN"
click at [438, 106] on input "0" at bounding box center [437, 106] width 56 height 8
type input "1"
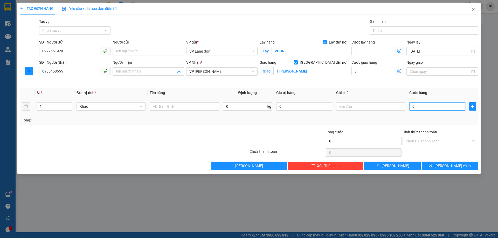
type input "1"
type input "10"
type input "100"
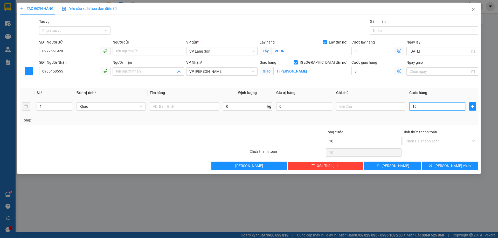
type input "100"
type input "100.000"
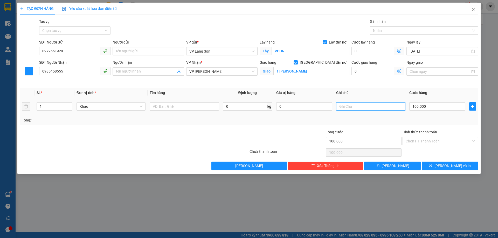
click at [355, 106] on input "text" at bounding box center [370, 106] width 69 height 8
type input "NG GỬI TT"
drag, startPoint x: 175, startPoint y: 108, endPoint x: 179, endPoint y: 106, distance: 4.7
click at [176, 107] on input "text" at bounding box center [184, 106] width 69 height 8
type input "D"
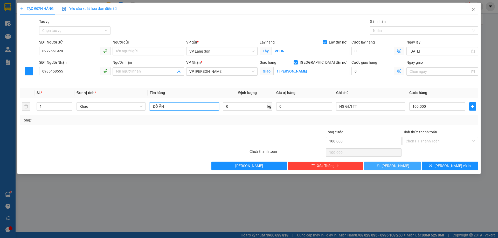
type input "ĐỒ ĂN"
click at [378, 165] on button "[PERSON_NAME]" at bounding box center [392, 166] width 56 height 8
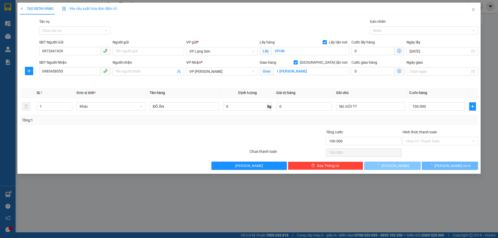
checkbox input "false"
type input "0"
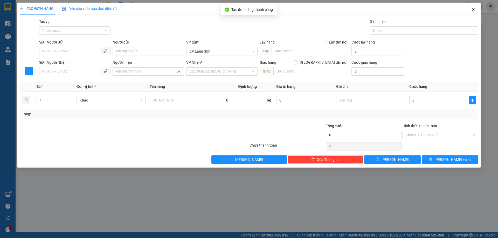
click at [474, 9] on icon "close" at bounding box center [473, 9] width 3 height 3
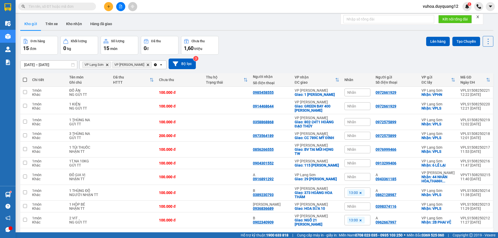
click at [328, 46] on div "Đơn hàng 15 đơn Khối lượng 0 kg Số lượng 15 món Đã thu 0 đ Chưa thu 1,60 triệu …" at bounding box center [256, 45] width 473 height 19
click at [109, 7] on icon "plus" at bounding box center [109, 7] width 4 height 4
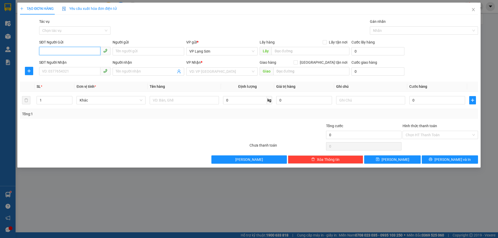
click at [79, 52] on input "SĐT Người Gửi" at bounding box center [69, 51] width 61 height 8
type input "0386297418"
click at [57, 74] on input "SĐT Người Nhận" at bounding box center [69, 71] width 61 height 8
type input "0"
drag, startPoint x: 67, startPoint y: 50, endPoint x: 24, endPoint y: 52, distance: 42.3
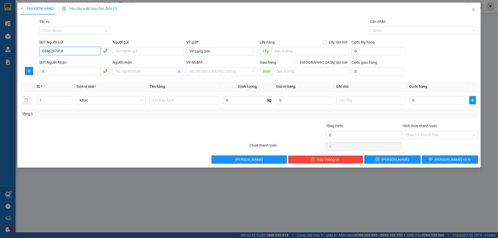
click at [25, 51] on div "SĐT Người Gửi 0386297418 0386297418 Người gửi Tên người gửi VP gửi * VP Lạng Sơ…" at bounding box center [248, 48] width 459 height 18
click at [66, 71] on input "00386297418" at bounding box center [69, 71] width 61 height 8
drag, startPoint x: 44, startPoint y: 72, endPoint x: 31, endPoint y: 69, distance: 13.3
click at [31, 69] on div "SĐT Người Nhận 00386297418 00386297418 Người nhận Tên người nhận VP Nhận * VD: …" at bounding box center [248, 69] width 459 height 18
type input "0386297418"
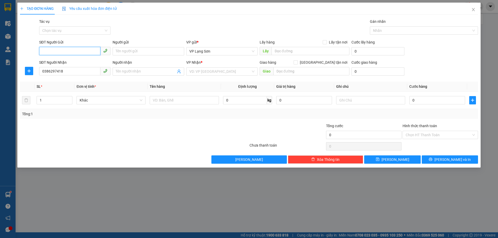
click at [46, 53] on input "SĐT Người Gửi" at bounding box center [69, 51] width 61 height 8
type input "0775386938"
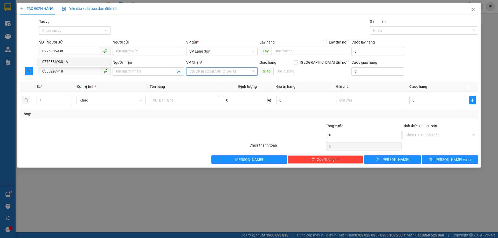
drag, startPoint x: 223, startPoint y: 74, endPoint x: 207, endPoint y: 88, distance: 21.1
click at [222, 74] on input "search" at bounding box center [219, 72] width 61 height 8
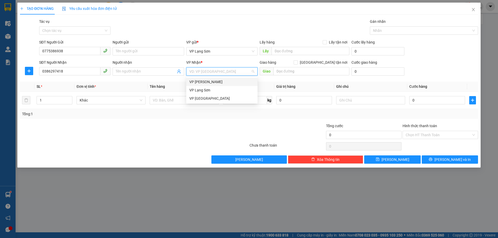
drag, startPoint x: 205, startPoint y: 83, endPoint x: 245, endPoint y: 78, distance: 41.1
click at [205, 83] on div "VP [PERSON_NAME]" at bounding box center [221, 82] width 65 height 6
click at [297, 63] on input "[GEOGRAPHIC_DATA] tận nơi" at bounding box center [295, 62] width 4 height 4
checkbox input "true"
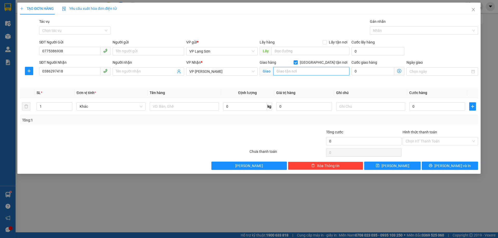
click at [303, 72] on input "text" at bounding box center [311, 71] width 76 height 8
type input "2"
type input "2/7/225 QUAN HOA"
click at [322, 42] on div "Lấy hàng Lấy tận nơi" at bounding box center [304, 42] width 90 height 6
click at [325, 43] on input "Lấy tận nơi" at bounding box center [324, 42] width 4 height 4
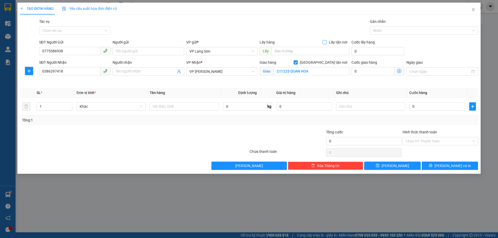
checkbox input "true"
click at [308, 49] on input "text" at bounding box center [310, 51] width 78 height 8
type input "VPLS"
click at [436, 108] on input "0" at bounding box center [437, 106] width 56 height 8
type input "1"
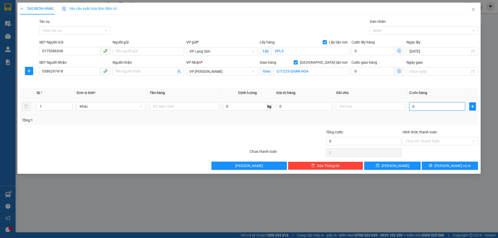
type input "1"
type input "10"
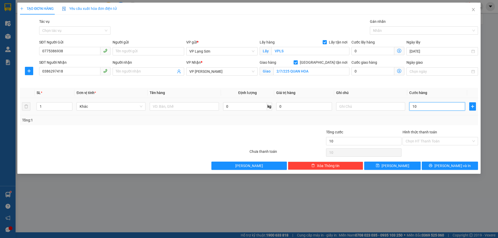
type input "100"
type input "100.000"
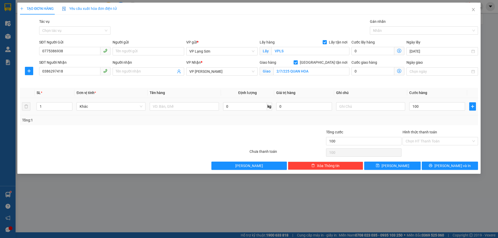
type input "100.000"
click at [363, 111] on div at bounding box center [370, 106] width 69 height 10
click at [363, 108] on input "text" at bounding box center [370, 106] width 69 height 8
type input "NG GỬI T T"
click at [210, 107] on input "text" at bounding box center [184, 106] width 69 height 8
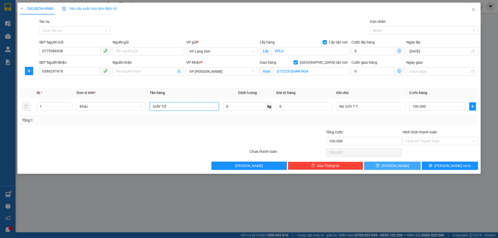
type input "GIẤY TỜ"
click at [405, 164] on button "[PERSON_NAME]" at bounding box center [392, 166] width 56 height 8
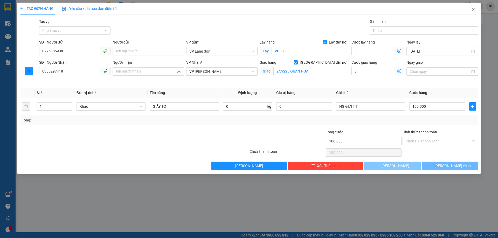
checkbox input "false"
type input "0"
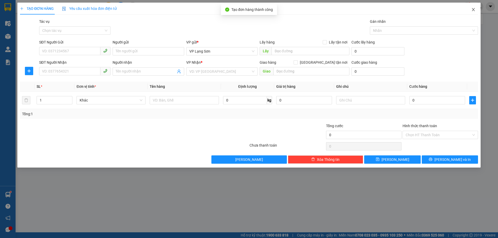
click at [474, 11] on icon "close" at bounding box center [473, 10] width 4 height 4
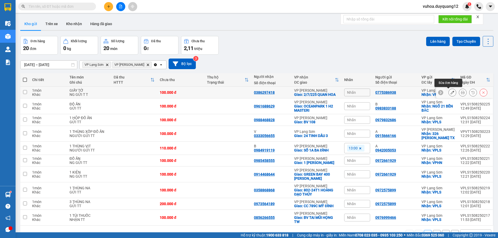
click at [450, 92] on icon at bounding box center [452, 93] width 4 height 4
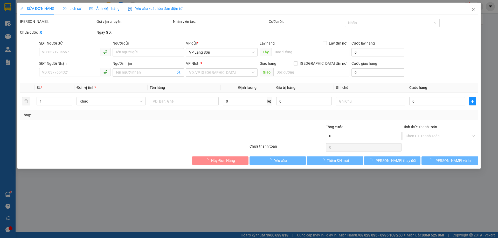
type input "0775386938"
checkbox input "true"
type input "VPLS"
type input "0386297418"
checkbox input "true"
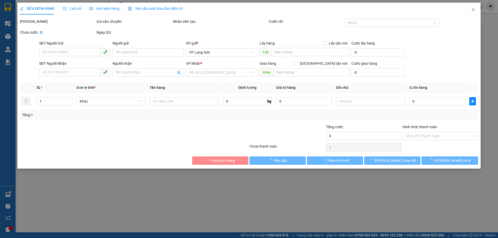
type input "2/7/225 QUAN HOA"
type input "100.000"
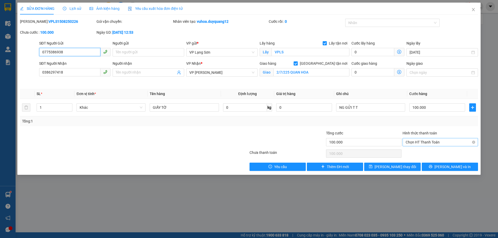
click at [425, 143] on span "Chọn HT Thanh Toán" at bounding box center [439, 142] width 69 height 8
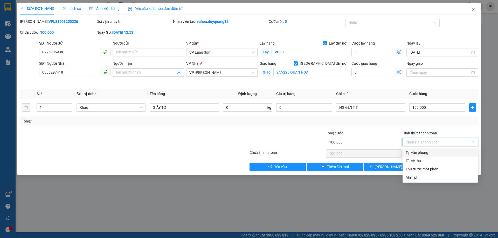
click at [417, 153] on div "Tại văn phòng" at bounding box center [439, 153] width 69 height 6
type input "0"
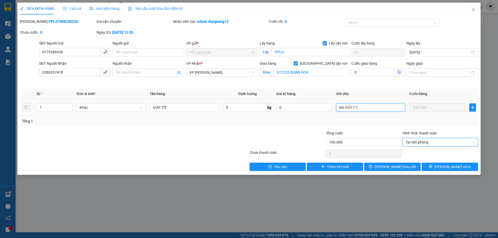
click at [377, 108] on input "NG GỬI T T" at bounding box center [370, 107] width 69 height 8
type input "NG GỬI T T ĐÃ CK STK CTY 12H53"
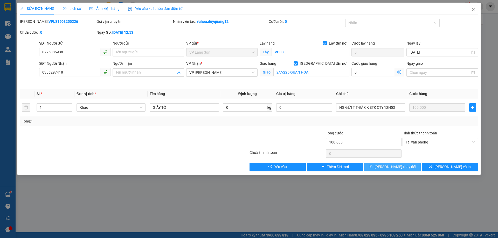
click at [391, 166] on span "Lưu thay đổi" at bounding box center [394, 167] width 41 height 6
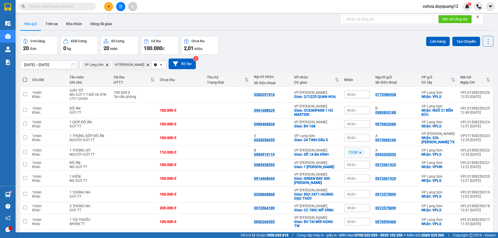
click at [350, 94] on span "Nhãn" at bounding box center [351, 95] width 9 height 4
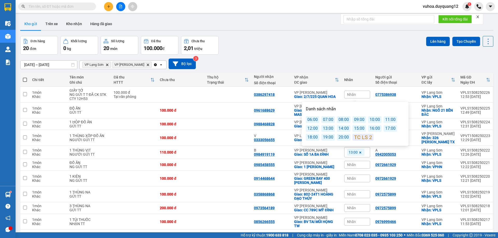
click at [344, 127] on div "14:00" at bounding box center [343, 128] width 13 height 7
click at [361, 50] on div "Đơn hàng 20 đơn Khối lượng 0 kg Số lượng 20 món Đã thu 100.000 đ Chưa thu 2,01 …" at bounding box center [256, 45] width 473 height 19
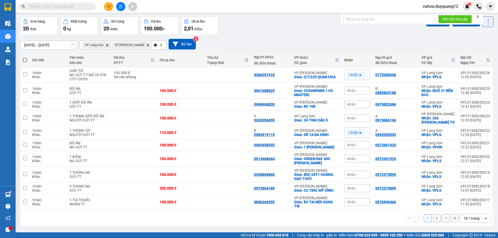
scroll to position [24, 0]
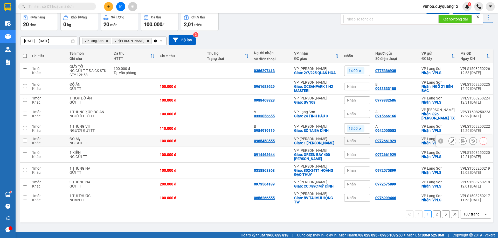
click at [25, 143] on input "checkbox" at bounding box center [25, 141] width 4 height 4
checkbox input "true"
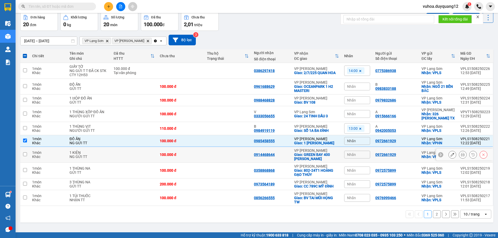
click at [25, 156] on input "checkbox" at bounding box center [25, 154] width 4 height 4
checkbox input "true"
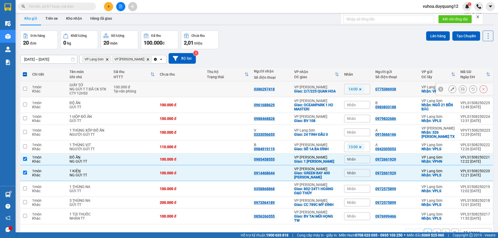
scroll to position [0, 0]
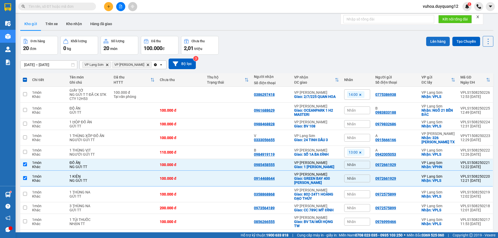
click at [436, 42] on button "Lên hàng" at bounding box center [438, 41] width 24 height 9
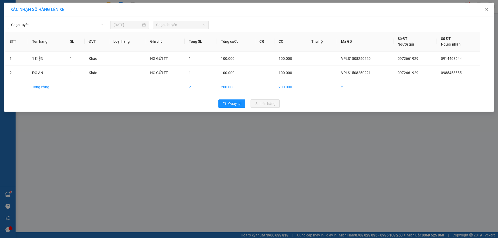
click at [38, 24] on span "Chọn tuyến" at bounding box center [57, 25] width 92 height 8
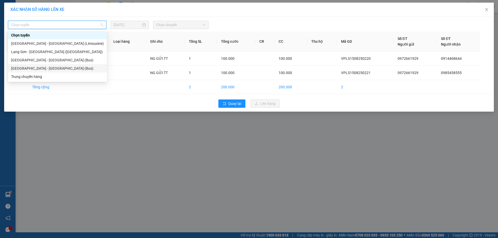
click at [38, 68] on div "[GEOGRAPHIC_DATA] - [GEOGRAPHIC_DATA] (Bus)" at bounding box center [57, 69] width 93 height 6
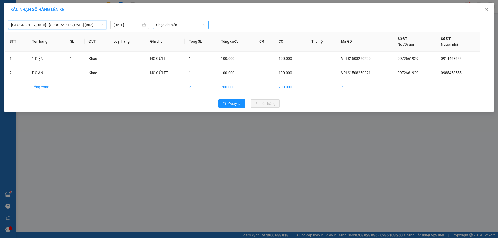
click at [176, 27] on span "Chọn chuyến" at bounding box center [180, 25] width 49 height 8
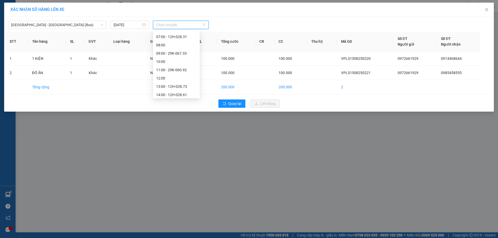
scroll to position [32, 0]
click at [182, 84] on div "13:00 - 12H-028.73" at bounding box center [176, 86] width 40 height 6
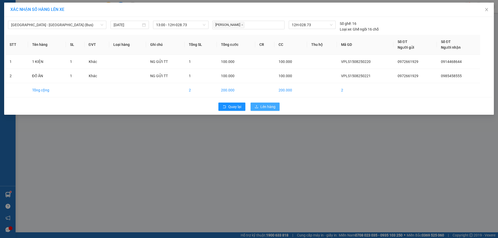
click at [268, 107] on span "Lên hàng" at bounding box center [267, 107] width 15 height 6
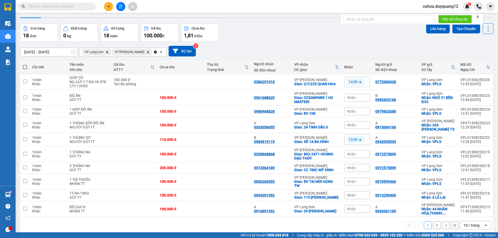
scroll to position [24, 0]
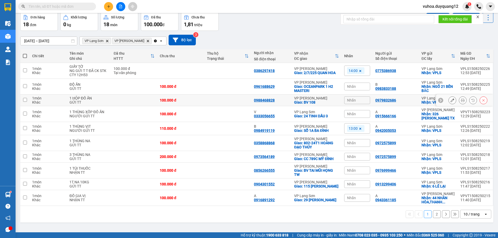
click at [25, 100] on input "checkbox" at bounding box center [25, 100] width 4 height 4
checkbox input "true"
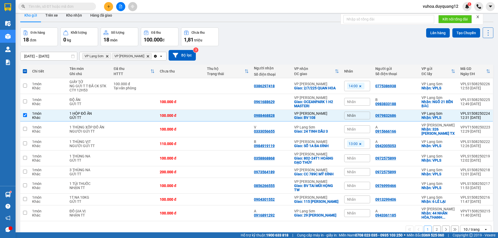
scroll to position [0, 0]
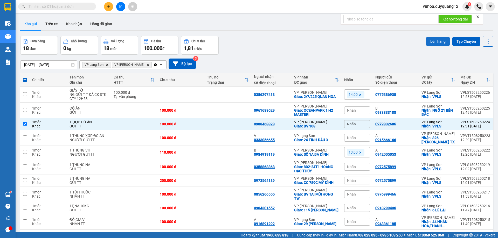
click at [436, 42] on button "Lên hàng" at bounding box center [438, 41] width 24 height 9
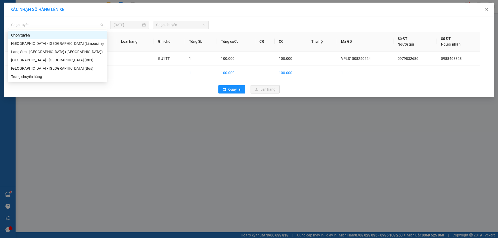
click at [49, 26] on span "Chọn tuyến" at bounding box center [57, 25] width 92 height 8
click at [37, 67] on div "[GEOGRAPHIC_DATA] - [GEOGRAPHIC_DATA] (Bus)" at bounding box center [57, 69] width 93 height 6
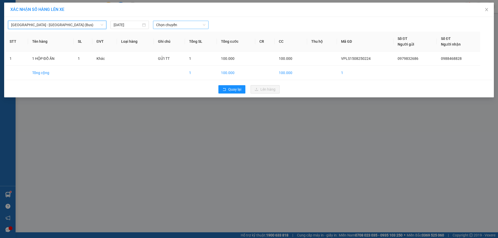
click at [172, 27] on span "Chọn chuyến" at bounding box center [180, 25] width 49 height 8
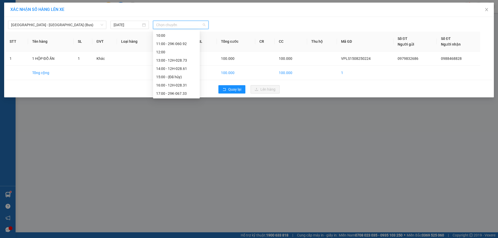
scroll to position [60, 0]
click at [185, 58] on div "13:00 - 12H-028.73" at bounding box center [176, 58] width 40 height 6
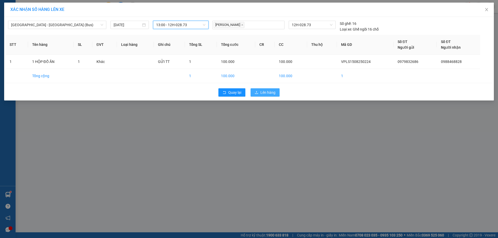
click at [257, 90] on button "Lên hàng" at bounding box center [264, 92] width 29 height 8
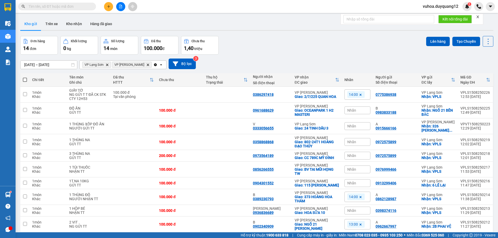
scroll to position [24, 0]
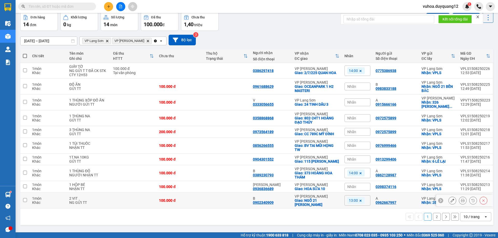
drag, startPoint x: 23, startPoint y: 201, endPoint x: 20, endPoint y: 216, distance: 15.2
click at [24, 202] on input "checkbox" at bounding box center [25, 200] width 4 height 4
checkbox input "true"
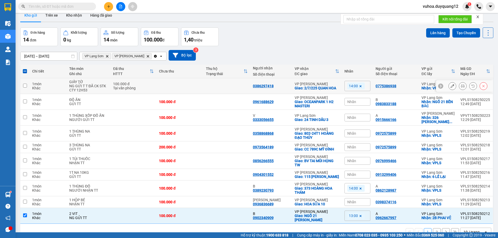
scroll to position [0, 0]
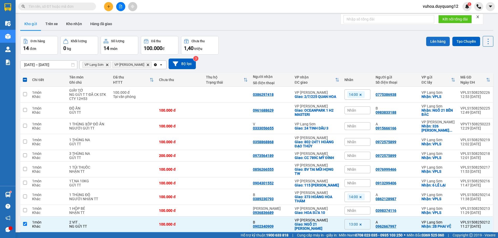
click at [439, 39] on button "Lên hàng" at bounding box center [438, 41] width 24 height 9
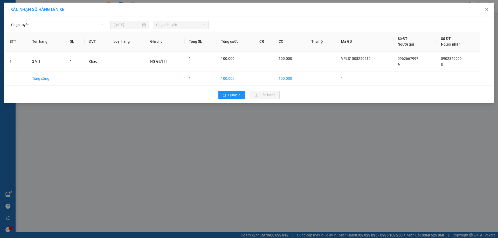
click at [47, 28] on span "Chọn tuyến" at bounding box center [57, 25] width 92 height 8
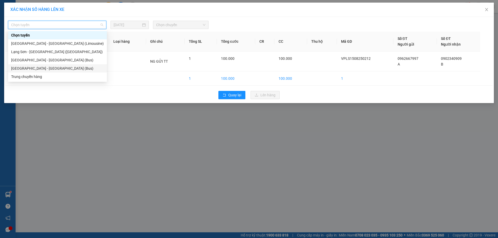
click at [49, 69] on div "[GEOGRAPHIC_DATA] - [GEOGRAPHIC_DATA] (Bus)" at bounding box center [57, 69] width 93 height 6
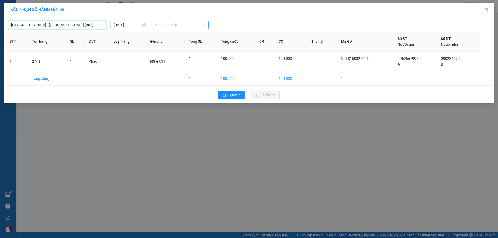
click at [194, 26] on span "Chọn chuyến" at bounding box center [180, 25] width 49 height 8
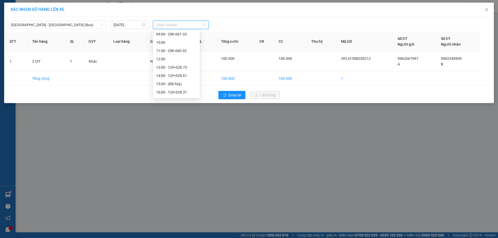
scroll to position [53, 0]
click at [182, 65] on div "13:00 - 12H-028.73" at bounding box center [176, 65] width 40 height 6
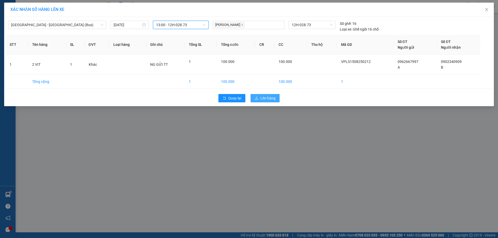
click at [263, 96] on span "Lên hàng" at bounding box center [267, 98] width 15 height 6
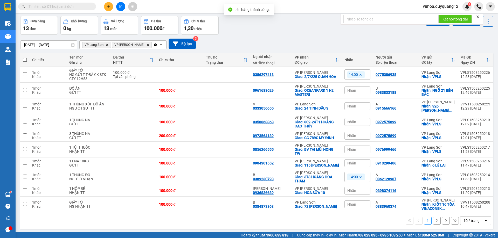
scroll to position [24, 0]
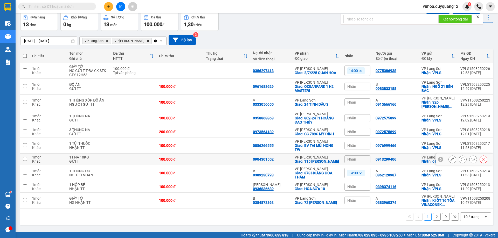
click at [24, 159] on input "checkbox" at bounding box center [25, 159] width 4 height 4
checkbox input "true"
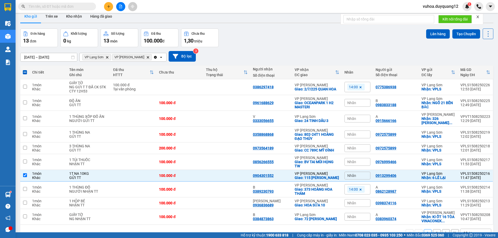
scroll to position [0, 0]
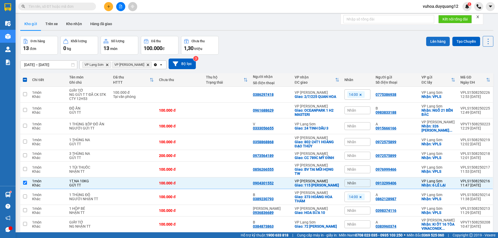
click at [435, 41] on button "Lên hàng" at bounding box center [438, 41] width 24 height 9
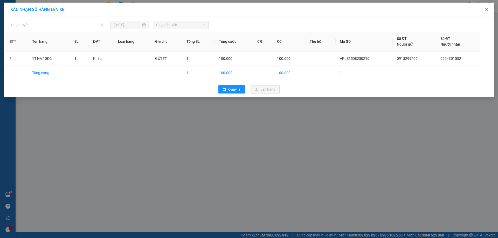
click at [34, 27] on span "Chọn tuyến" at bounding box center [57, 25] width 92 height 8
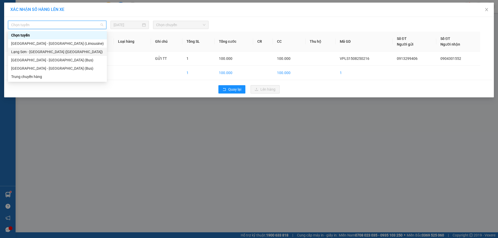
click at [45, 52] on div "Lạng Sơn - [GEOGRAPHIC_DATA] ([GEOGRAPHIC_DATA])" at bounding box center [57, 52] width 93 height 6
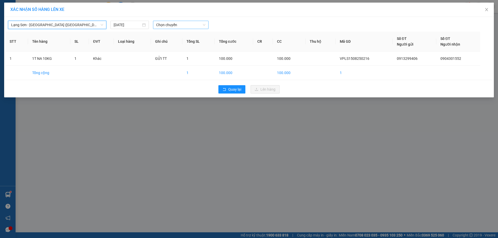
click at [166, 26] on span "Chọn chuyến" at bounding box center [180, 25] width 49 height 8
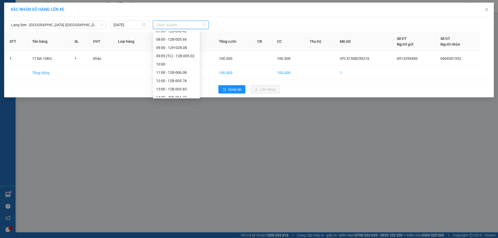
scroll to position [39, 0]
click at [172, 86] on div "13:00 - 12B-005.83" at bounding box center [176, 88] width 40 height 6
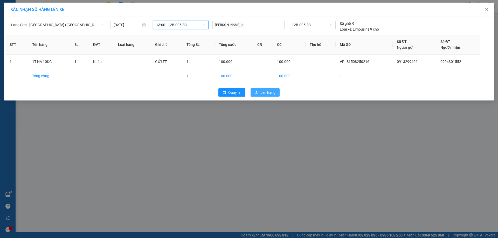
click at [274, 94] on span "Lên hàng" at bounding box center [267, 93] width 15 height 6
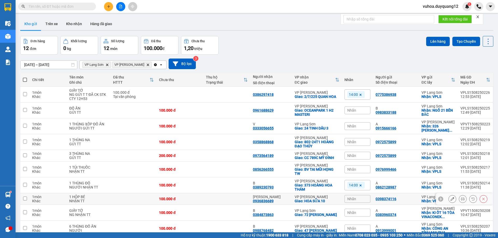
click at [450, 198] on icon at bounding box center [452, 199] width 4 height 4
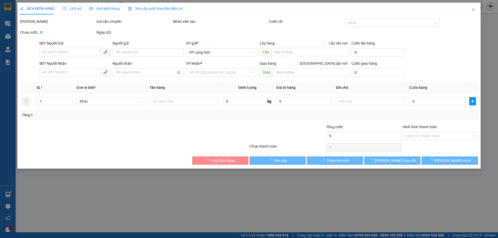
type input "0398374116"
checkbox input "true"
type input "VPLS"
type input "0936836689"
type input "C HUYỀN"
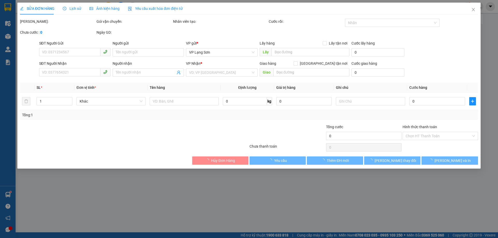
checkbox input "true"
type input "HOA SỮA 10"
type input "100.000"
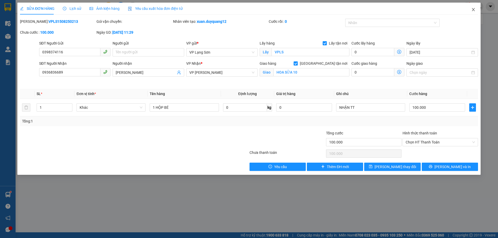
click at [472, 9] on icon "close" at bounding box center [473, 10] width 4 height 4
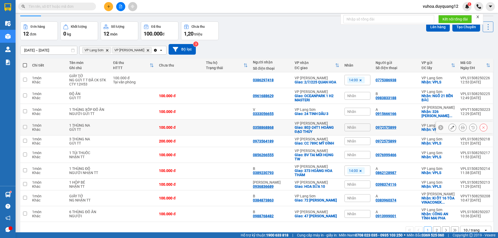
scroll to position [25, 0]
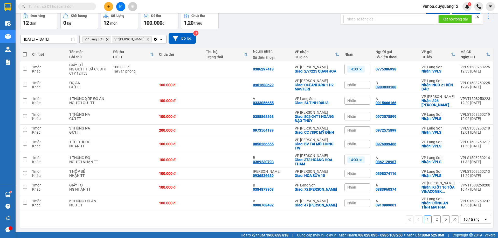
click at [433, 219] on button "2" at bounding box center [437, 220] width 8 height 8
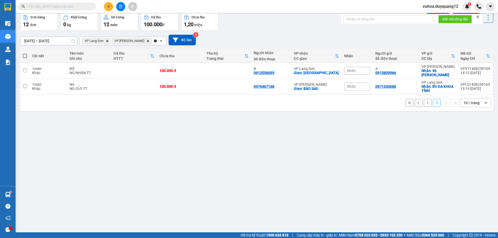
scroll to position [0, 0]
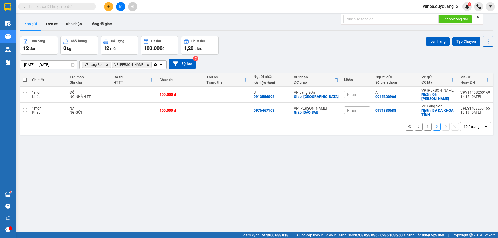
click at [424, 123] on button "1" at bounding box center [428, 127] width 8 height 8
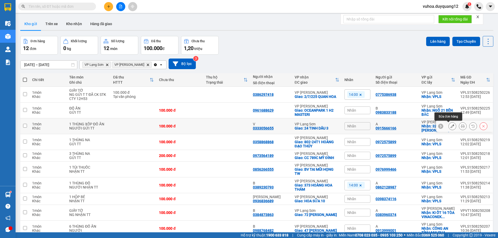
click at [450, 127] on icon at bounding box center [452, 126] width 4 height 4
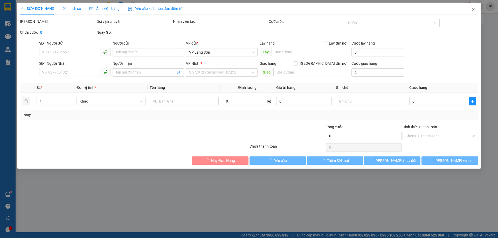
type input "0915666166"
type input "A"
checkbox input "true"
type input "326 LÊ TRỌNG TẤN,THANH XUÂN,HÀ NỘI"
type input "0333056655"
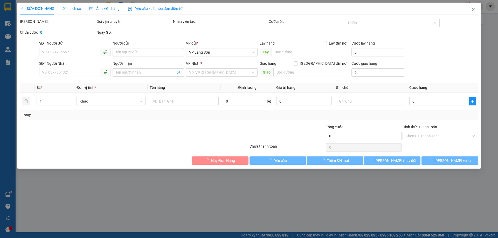
type input "V"
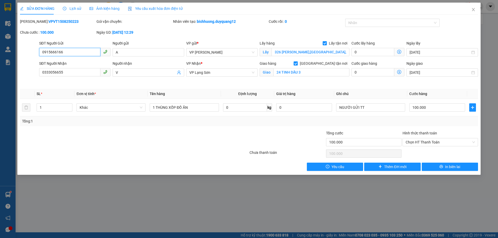
drag, startPoint x: 65, startPoint y: 54, endPoint x: 23, endPoint y: 49, distance: 43.0
click at [23, 49] on div "SĐT Người Gửi 0915666166 0915666166 Người gửi A VP gửi * VP Minh Khai Lấy hàng …" at bounding box center [248, 49] width 459 height 18
click at [474, 10] on icon "close" at bounding box center [473, 10] width 4 height 4
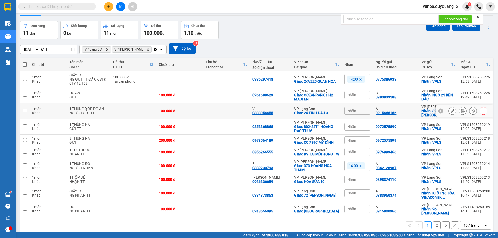
scroll to position [24, 0]
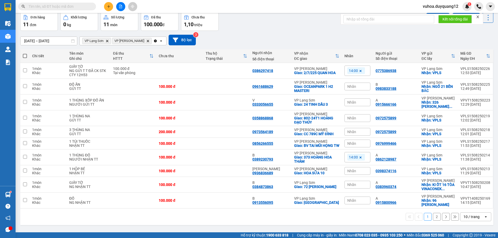
click at [66, 4] on input "text" at bounding box center [59, 7] width 61 height 6
paste input "0915666166"
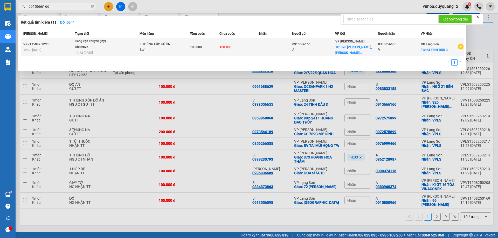
click at [365, 45] on div "VP Minh Khai TC: 326 LÊ TRỌNG TẤN,THANH XUÂ..." at bounding box center [356, 47] width 42 height 17
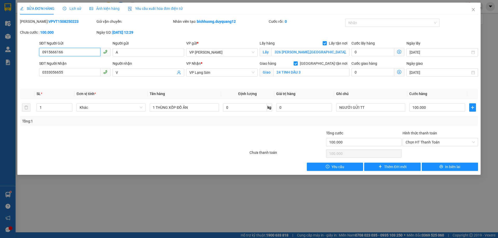
drag, startPoint x: 65, startPoint y: 52, endPoint x: 22, endPoint y: 54, distance: 42.8
click at [23, 54] on div "SĐT Người Gửi 0915666166 0915666166 Người gửi A VP gửi * VP Minh Khai Lấy hàng …" at bounding box center [248, 49] width 459 height 18
click at [471, 9] on icon "close" at bounding box center [473, 10] width 4 height 4
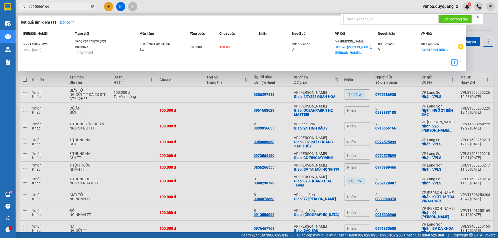
click at [93, 5] on icon "close-circle" at bounding box center [92, 6] width 3 height 3
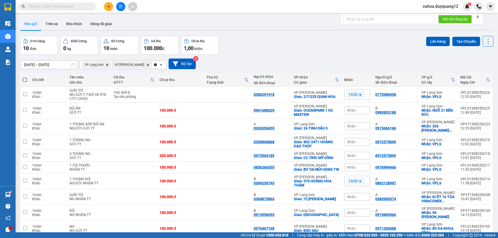
click at [271, 46] on div "Đơn hàng 10 đơn Khối lượng 0 kg Số lượng 10 món Đã thu 100.000 đ Chưa thu 1,00 …" at bounding box center [256, 45] width 473 height 19
click at [106, 6] on button at bounding box center [108, 6] width 9 height 9
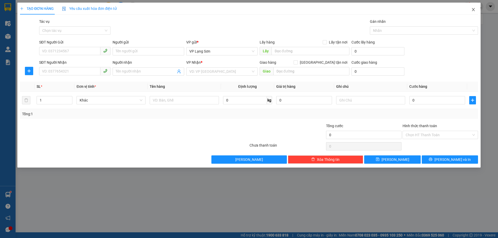
click at [475, 9] on icon "close" at bounding box center [473, 10] width 4 height 4
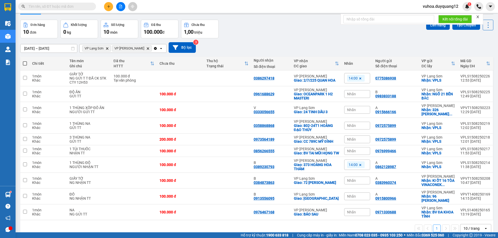
scroll to position [25, 0]
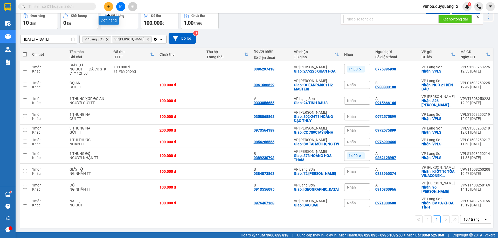
click at [110, 7] on button at bounding box center [108, 6] width 9 height 9
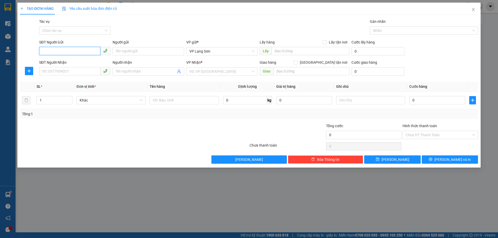
click at [73, 49] on input "SĐT Người Gửi" at bounding box center [69, 51] width 61 height 8
click at [72, 54] on input "SĐT Người Gửi" at bounding box center [69, 51] width 61 height 8
drag, startPoint x: 195, startPoint y: 27, endPoint x: 71, endPoint y: 74, distance: 132.2
click at [194, 28] on div "Tác vụ Chọn tác vụ Gán nhãn Nhãn" at bounding box center [258, 28] width 441 height 18
click at [50, 72] on input "SĐT Người Nhận" at bounding box center [69, 71] width 61 height 8
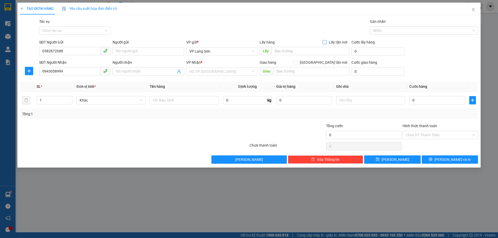
drag, startPoint x: 326, startPoint y: 43, endPoint x: 313, endPoint y: 49, distance: 14.8
click at [326, 43] on input "Lấy tận nơi" at bounding box center [324, 42] width 4 height 4
click at [305, 52] on input "text" at bounding box center [310, 51] width 78 height 8
click at [203, 74] on input "search" at bounding box center [219, 72] width 61 height 8
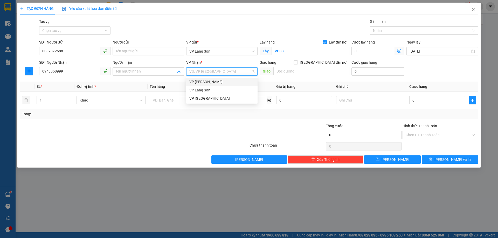
click at [203, 83] on div "VP [PERSON_NAME]" at bounding box center [221, 82] width 65 height 6
drag, startPoint x: 323, startPoint y: 62, endPoint x: 295, endPoint y: 75, distance: 30.6
click at [297, 63] on input "[GEOGRAPHIC_DATA] tận nơi" at bounding box center [295, 62] width 4 height 4
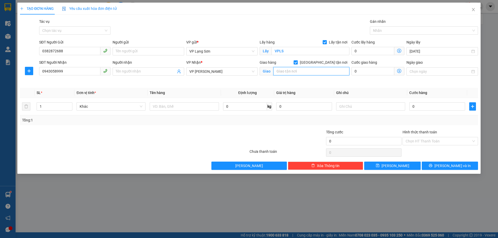
click at [291, 74] on input "text" at bounding box center [311, 71] width 76 height 8
click at [444, 111] on div "0" at bounding box center [437, 106] width 56 height 10
click at [445, 108] on input "0" at bounding box center [437, 106] width 56 height 8
drag, startPoint x: 422, startPoint y: 107, endPoint x: 394, endPoint y: 100, distance: 29.1
click at [399, 104] on tr "1 Khác 0 kg 0 100" at bounding box center [249, 106] width 458 height 17
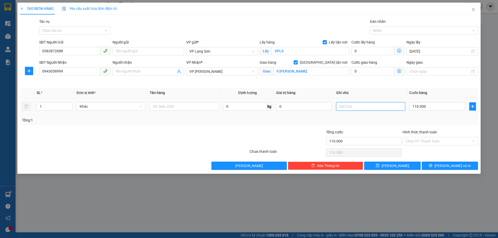
click at [359, 107] on input "text" at bounding box center [370, 106] width 69 height 8
click at [161, 109] on input "text" at bounding box center [184, 106] width 69 height 8
click at [157, 105] on input "text" at bounding box center [184, 106] width 69 height 8
click at [396, 165] on span "[PERSON_NAME]" at bounding box center [395, 166] width 28 height 6
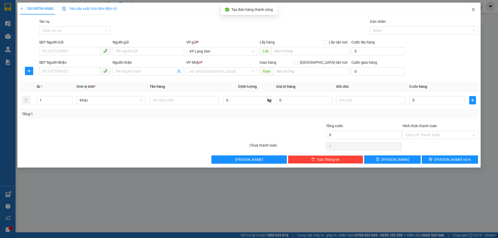
click at [473, 8] on icon "close" at bounding box center [473, 10] width 4 height 4
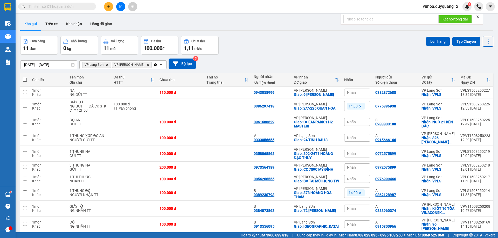
drag, startPoint x: 353, startPoint y: 92, endPoint x: 351, endPoint y: 100, distance: 7.7
click at [353, 92] on span "Nhãn" at bounding box center [351, 92] width 9 height 4
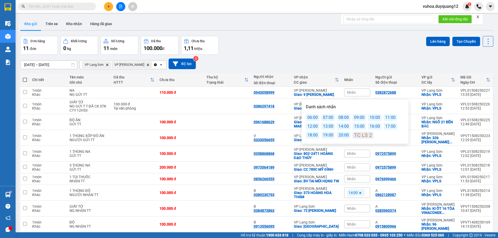
click at [344, 126] on div "14:00" at bounding box center [343, 126] width 13 height 7
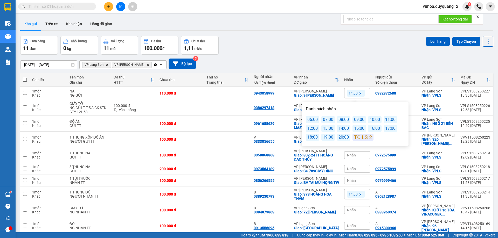
click at [359, 44] on div "Đơn hàng 11 đơn Khối lượng 0 kg Số lượng 11 món Đã thu 100.000 đ Chưa thu 1,11 …" at bounding box center [256, 45] width 473 height 19
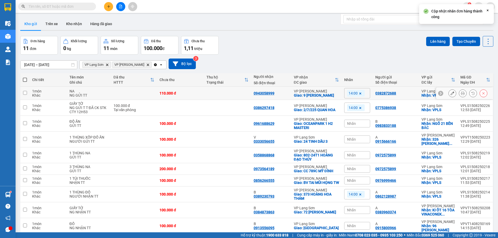
click at [450, 93] on icon at bounding box center [452, 94] width 4 height 4
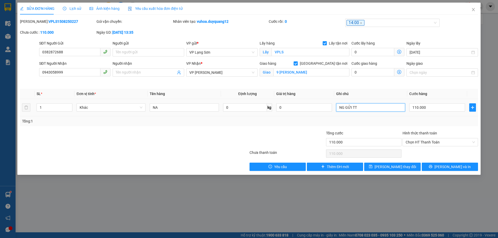
click at [366, 108] on input "NG GỬI TT" at bounding box center [370, 107] width 69 height 8
click at [439, 143] on span "Chọn HT Thanh Toán" at bounding box center [439, 142] width 69 height 8
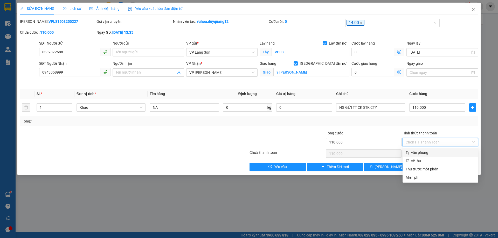
click at [418, 153] on div "Tại văn phòng" at bounding box center [439, 153] width 69 height 6
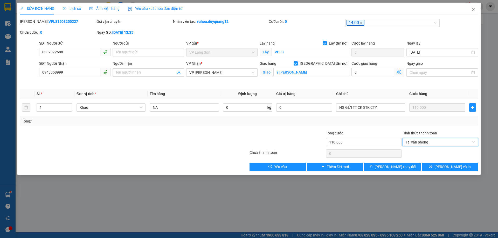
click at [381, 122] on div "Tổng: 1" at bounding box center [249, 121] width 454 height 6
click at [387, 107] on input "NG GỬI TT CK STK CTY" at bounding box center [370, 107] width 69 height 8
click at [400, 166] on span "Lưu thay đổi" at bounding box center [394, 167] width 41 height 6
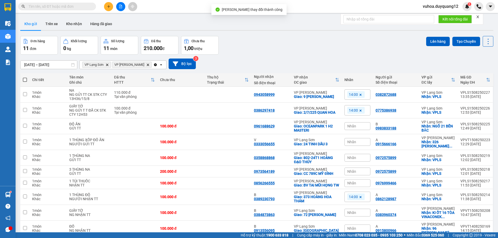
click at [318, 46] on div "Đơn hàng 11 đơn Khối lượng 0 kg Số lượng 11 món Đã thu 210.000 đ Chưa thu 1,00 …" at bounding box center [256, 45] width 473 height 19
click at [24, 95] on input "checkbox" at bounding box center [25, 94] width 4 height 4
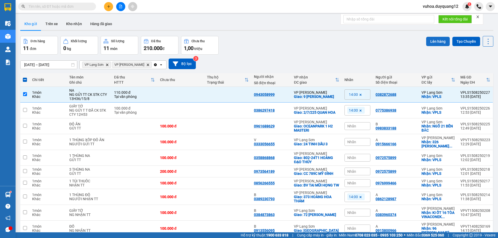
click at [430, 40] on button "Lên hàng" at bounding box center [438, 41] width 24 height 9
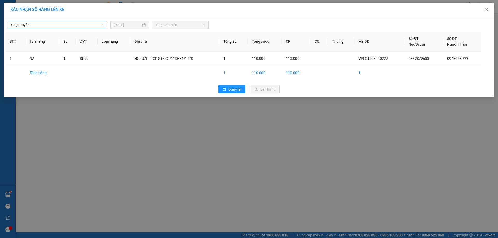
click at [38, 23] on span "Chọn tuyến" at bounding box center [57, 25] width 92 height 8
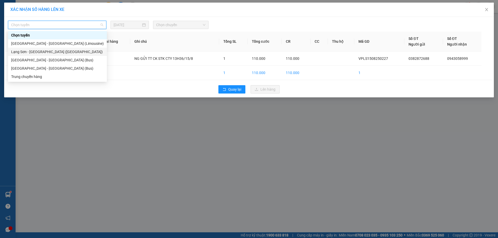
drag, startPoint x: 47, startPoint y: 52, endPoint x: 122, endPoint y: 43, distance: 75.8
click at [47, 52] on div "Lạng Sơn - [GEOGRAPHIC_DATA] ([GEOGRAPHIC_DATA])" at bounding box center [57, 52] width 93 height 6
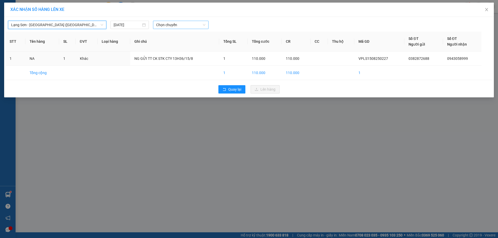
click at [175, 22] on span "Chọn chuyến" at bounding box center [180, 25] width 49 height 8
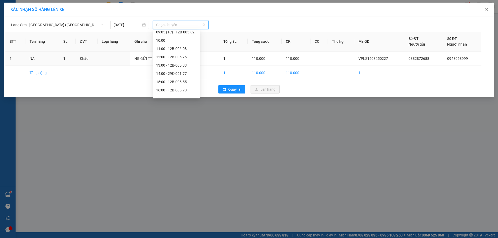
scroll to position [65, 0]
click at [188, 69] on div "14:00 - 29K-061.77" at bounding box center [176, 70] width 40 height 6
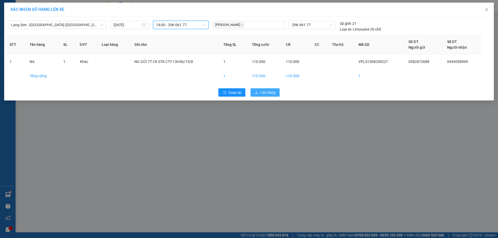
click at [271, 95] on span "Lên hàng" at bounding box center [267, 93] width 15 height 6
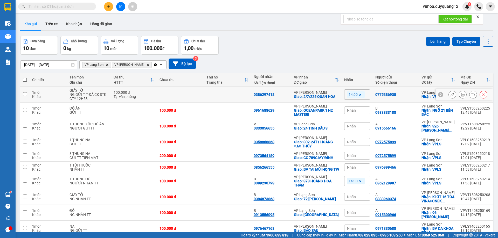
drag, startPoint x: 26, startPoint y: 94, endPoint x: 20, endPoint y: 99, distance: 7.3
click at [27, 94] on td at bounding box center [24, 95] width 9 height 16
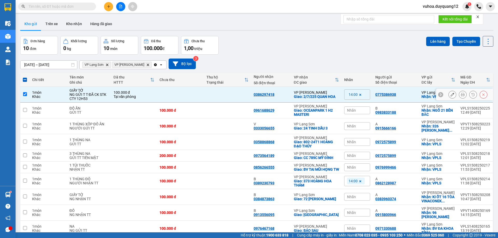
click at [25, 93] on input "checkbox" at bounding box center [25, 94] width 4 height 4
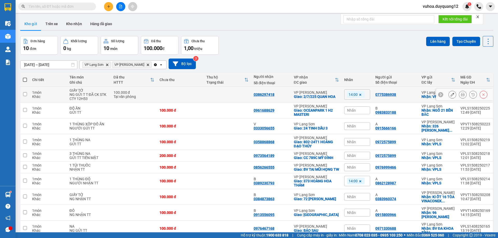
click at [27, 93] on td at bounding box center [24, 95] width 9 height 16
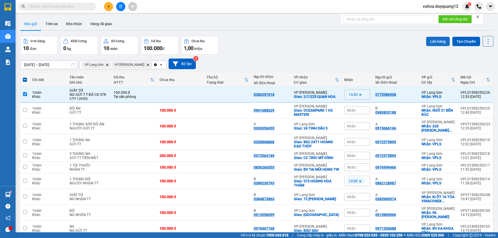
click at [437, 41] on button "Lên hàng" at bounding box center [438, 41] width 24 height 9
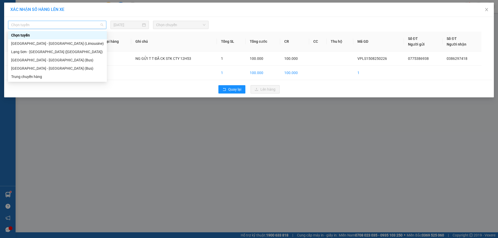
click at [44, 25] on span "Chọn tuyến" at bounding box center [57, 25] width 92 height 8
click at [37, 51] on div "Lạng Sơn - [GEOGRAPHIC_DATA] ([GEOGRAPHIC_DATA])" at bounding box center [57, 52] width 93 height 6
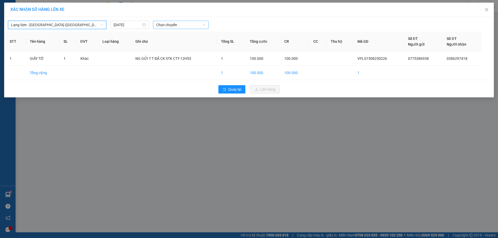
click at [192, 26] on span "Chọn chuyến" at bounding box center [180, 25] width 49 height 8
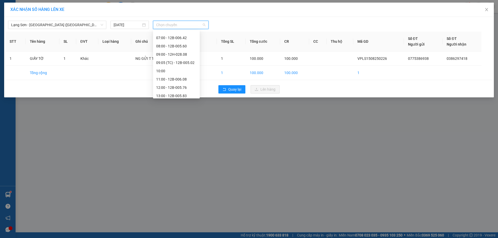
scroll to position [42, 0]
drag, startPoint x: 180, startPoint y: 92, endPoint x: 175, endPoint y: 89, distance: 4.9
click at [179, 92] on div "14:00 - 29K-061.77" at bounding box center [176, 93] width 40 height 6
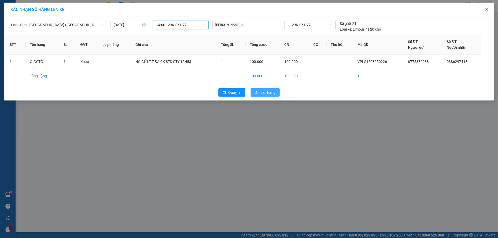
click at [264, 90] on span "Lên hàng" at bounding box center [267, 93] width 15 height 6
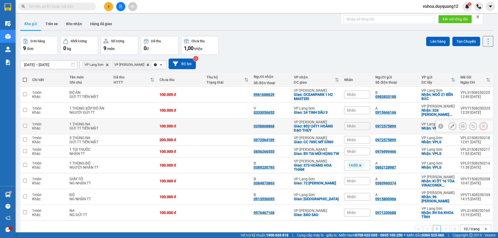
click at [24, 126] on input "checkbox" at bounding box center [25, 126] width 4 height 4
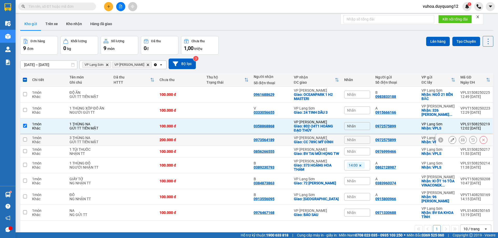
drag, startPoint x: 23, startPoint y: 141, endPoint x: 49, endPoint y: 143, distance: 26.8
click at [25, 141] on td at bounding box center [24, 140] width 9 height 12
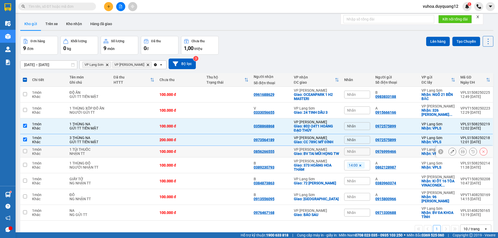
click at [24, 153] on input "checkbox" at bounding box center [25, 151] width 4 height 4
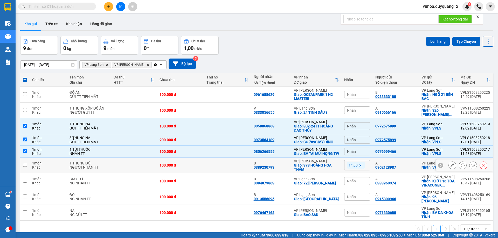
click at [23, 167] on input "checkbox" at bounding box center [25, 165] width 4 height 4
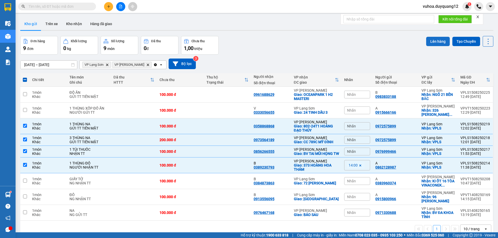
click at [429, 38] on button "Lên hàng" at bounding box center [438, 41] width 24 height 9
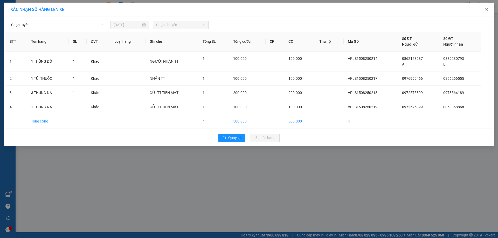
click at [72, 24] on span "Chọn tuyến" at bounding box center [57, 25] width 92 height 8
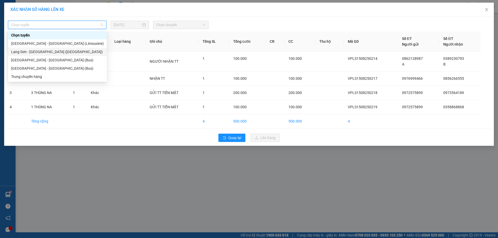
click at [50, 50] on div "Lạng Sơn - [GEOGRAPHIC_DATA] ([GEOGRAPHIC_DATA])" at bounding box center [57, 52] width 93 height 6
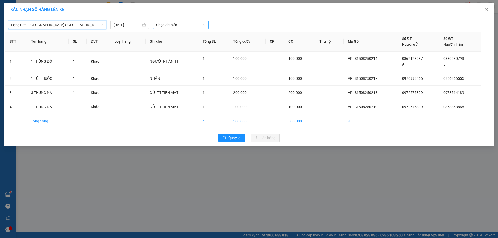
click at [180, 27] on span "Chọn chuyến" at bounding box center [180, 25] width 49 height 8
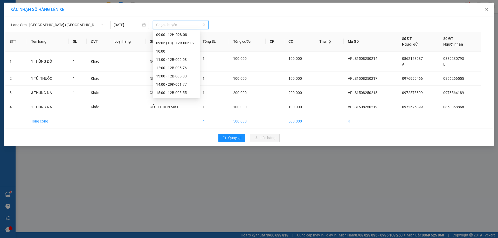
scroll to position [61, 0]
click at [186, 73] on div "14:00 - 29K-061.77" at bounding box center [176, 74] width 40 height 6
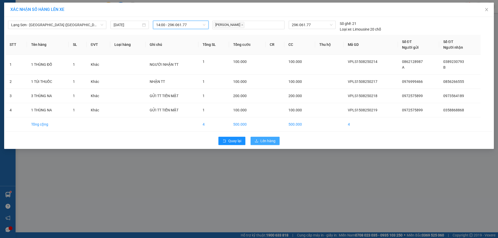
click at [263, 141] on span "Lên hàng" at bounding box center [267, 141] width 15 height 6
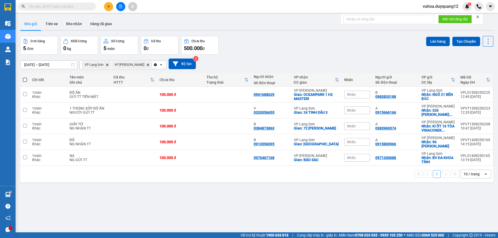
click at [75, 4] on input "text" at bounding box center [59, 7] width 61 height 6
paste input "0963303308"
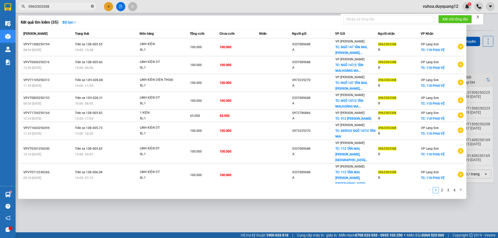
click at [93, 6] on icon "close-circle" at bounding box center [92, 6] width 3 height 3
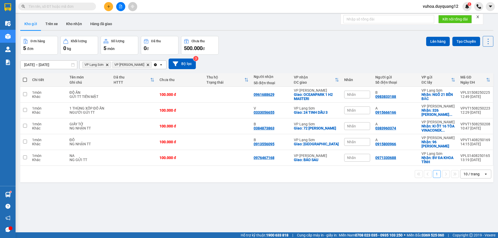
click at [50, 5] on input "text" at bounding box center [59, 7] width 61 height 6
paste input "0389230793"
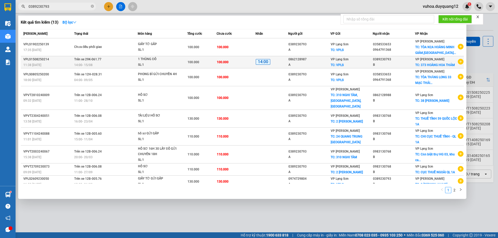
click at [458, 65] on icon "plus-circle" at bounding box center [461, 62] width 6 height 6
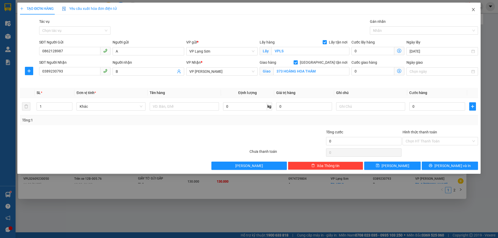
click at [474, 10] on icon "close" at bounding box center [473, 10] width 4 height 4
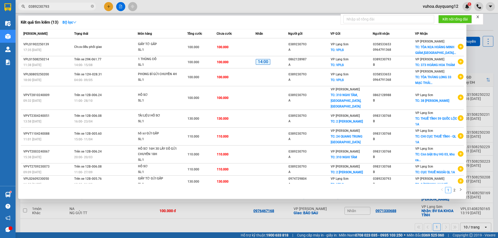
click at [479, 61] on div at bounding box center [249, 119] width 498 height 238
click at [92, 7] on icon "close-circle" at bounding box center [92, 6] width 3 height 3
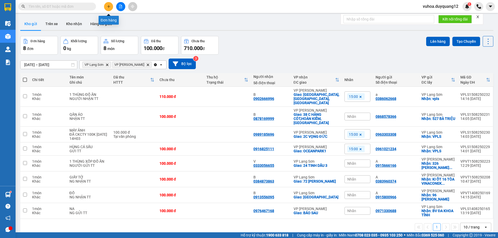
click at [108, 7] on icon "plus" at bounding box center [109, 7] width 4 height 4
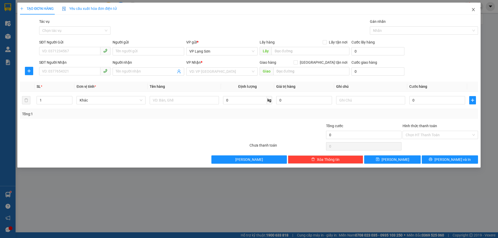
click at [473, 10] on icon "close" at bounding box center [473, 9] width 3 height 3
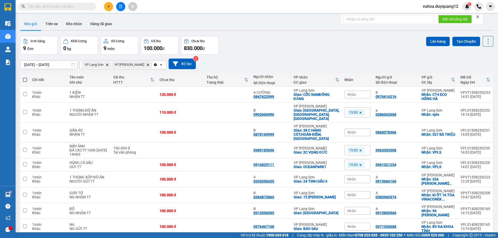
click at [86, 9] on span at bounding box center [57, 7] width 78 height 8
drag, startPoint x: 86, startPoint y: 9, endPoint x: 298, endPoint y: 18, distance: 211.7
click at [298, 17] on div "ver 1.8.138 Kho gửi Trên xe Kho nhận Hàng đã giao Đơn hàng 9 đơn Khối lượng 0 k…" at bounding box center [256, 135] width 477 height 238
click at [278, 56] on div "13/08/2025 – 15/08/2025 Press the down arrow key to interact with the calendar …" at bounding box center [256, 64] width 473 height 18
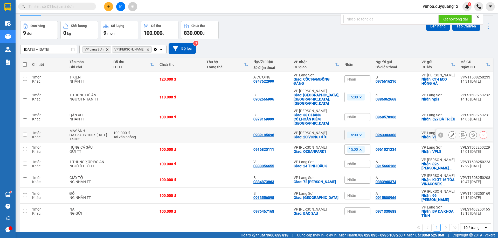
scroll to position [24, 0]
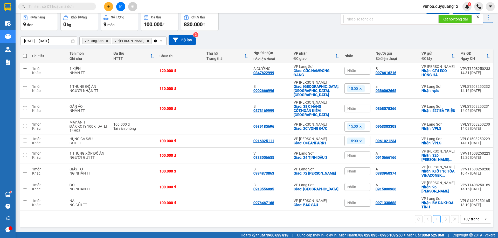
drag, startPoint x: 298, startPoint y: 29, endPoint x: 306, endPoint y: 39, distance: 13.0
click at [298, 29] on div "Đơn hàng 9 đơn Khối lượng 0 kg Số lượng 9 món Đã thu 100.000 đ Chưa thu 830.000…" at bounding box center [256, 21] width 473 height 19
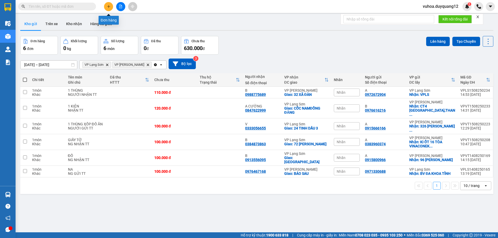
click at [109, 7] on icon "plus" at bounding box center [109, 7] width 4 height 4
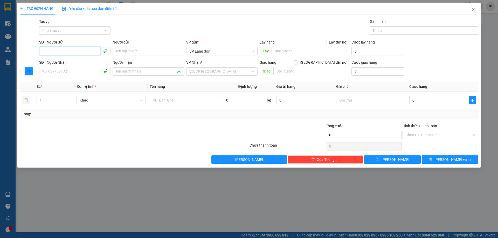
click at [51, 53] on input "SĐT Người Gửi" at bounding box center [69, 51] width 61 height 8
paste input "1E TRƯỜNG TRINH"
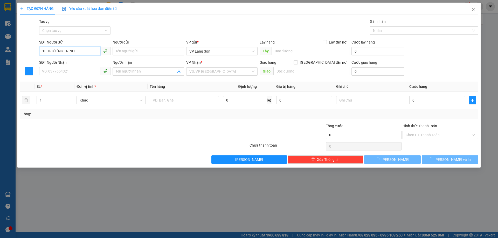
drag, startPoint x: 80, startPoint y: 52, endPoint x: 10, endPoint y: 46, distance: 70.8
click at [10, 46] on div "TẠO ĐƠN HÀNG Yêu cầu xuất hóa đơn điện tử Transit Pickup Surcharge Ids Transit …" at bounding box center [249, 119] width 498 height 238
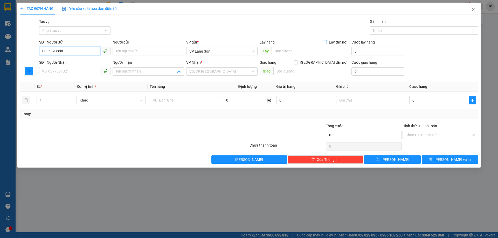
type input "0336393888"
click at [325, 41] on input "Lấy tận nơi" at bounding box center [324, 42] width 4 height 4
checkbox input "true"
click at [286, 53] on input "text" at bounding box center [310, 51] width 78 height 8
type input "CỔNG CHÒA MP"
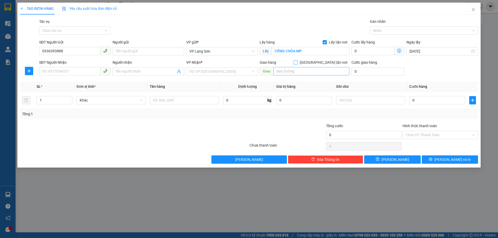
drag, startPoint x: 322, startPoint y: 63, endPoint x: 301, endPoint y: 72, distance: 23.5
click at [297, 63] on input "[GEOGRAPHIC_DATA] tận nơi" at bounding box center [295, 62] width 4 height 4
checkbox input "true"
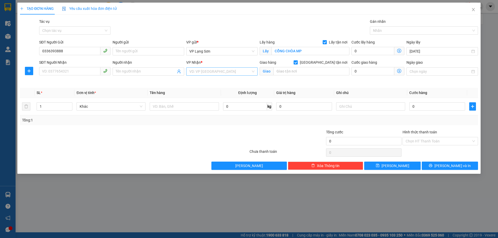
click at [231, 74] on input "search" at bounding box center [219, 72] width 61 height 8
click at [213, 83] on div "VP [PERSON_NAME]" at bounding box center [221, 82] width 65 height 6
click at [291, 70] on input "text" at bounding box center [311, 71] width 76 height 8
type input "55 HOA SỮA 11"
click at [64, 71] on input "SĐT Người Nhận" at bounding box center [69, 71] width 61 height 8
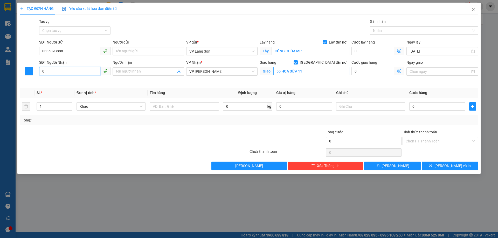
type input "0"
click at [312, 71] on input "55 HOA SỮA 11" at bounding box center [311, 71] width 76 height 8
click at [309, 71] on input "55 HOA SỮA 11" at bounding box center [311, 71] width 76 height 8
type input "55 HOA SỮA 11 [PERSON_NAME]"
click at [58, 74] on input "0" at bounding box center [69, 71] width 61 height 8
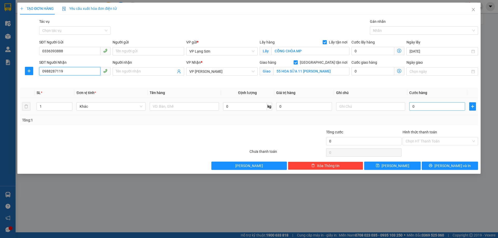
type input "0988287119"
click at [434, 106] on input "0" at bounding box center [437, 106] width 56 height 8
type input "1"
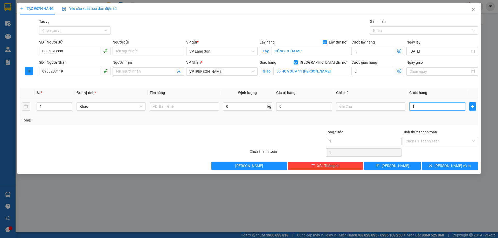
type input "11"
type input "1"
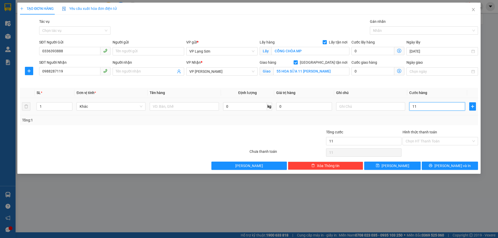
type input "1"
type input "10"
type input "100"
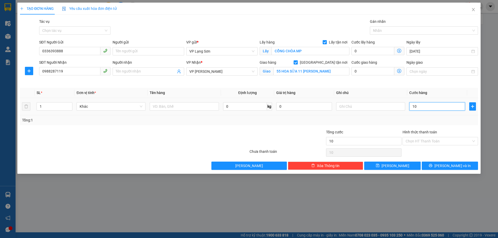
type input "100"
type input "100.000"
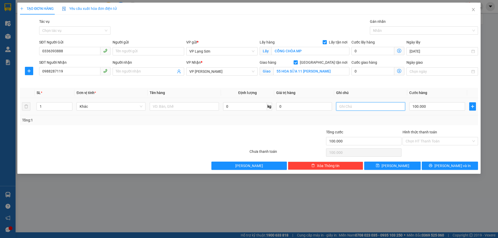
drag, startPoint x: 355, startPoint y: 108, endPoint x: 356, endPoint y: 102, distance: 5.9
click at [355, 108] on input "text" at bounding box center [370, 106] width 69 height 8
type input "NG NHẬN TT"
click at [159, 106] on input "text" at bounding box center [184, 106] width 69 height 8
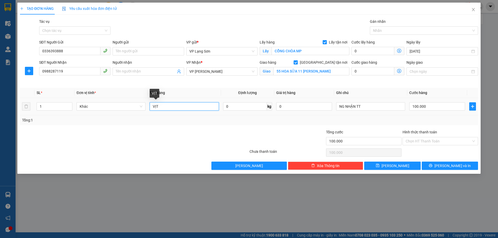
drag, startPoint x: 166, startPoint y: 106, endPoint x: 135, endPoint y: 101, distance: 30.6
click at [135, 102] on tr "1 Khác VỊT 0 kg 0 NG NHẬN TT 100.000" at bounding box center [249, 106] width 458 height 17
type input "NA"
click at [396, 165] on span "[PERSON_NAME]" at bounding box center [395, 166] width 28 height 6
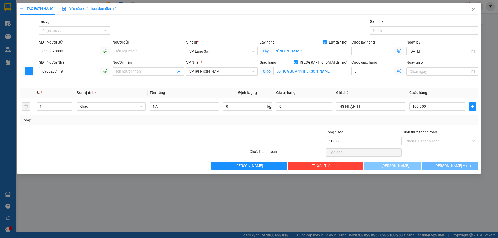
checkbox input "false"
type input "0"
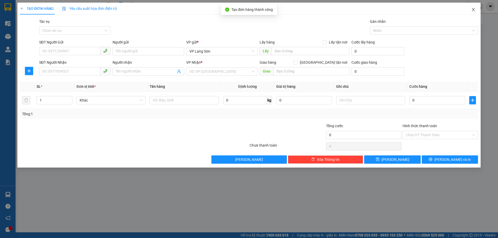
click at [473, 9] on icon "close" at bounding box center [473, 9] width 3 height 3
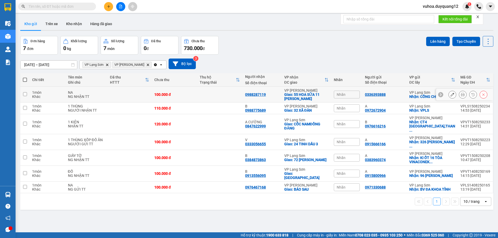
click at [23, 93] on input "checkbox" at bounding box center [25, 94] width 4 height 4
checkbox input "true"
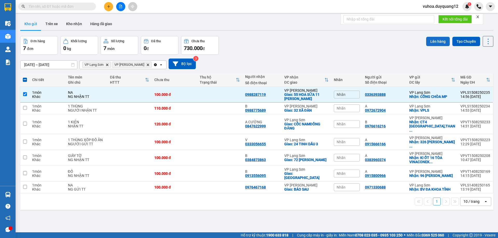
click at [432, 38] on button "Lên hàng" at bounding box center [438, 41] width 24 height 9
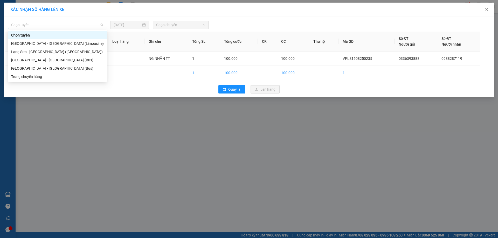
drag, startPoint x: 50, startPoint y: 23, endPoint x: 50, endPoint y: 32, distance: 9.1
click at [50, 24] on span "Chọn tuyến" at bounding box center [57, 25] width 92 height 8
drag, startPoint x: 43, startPoint y: 51, endPoint x: 34, endPoint y: 48, distance: 9.1
click at [43, 51] on div "Lạng Sơn - [GEOGRAPHIC_DATA] ([GEOGRAPHIC_DATA])" at bounding box center [57, 52] width 93 height 6
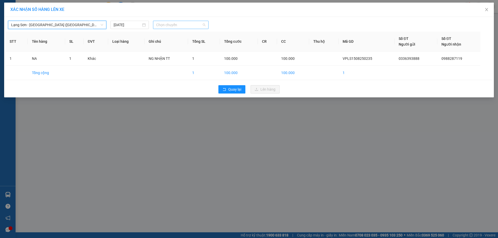
click at [181, 24] on span "Chọn chuyến" at bounding box center [180, 25] width 49 height 8
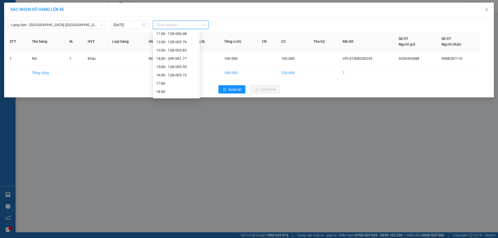
scroll to position [82, 0]
click at [185, 62] on div "15:00 - 12B-005.55" at bounding box center [176, 61] width 40 height 6
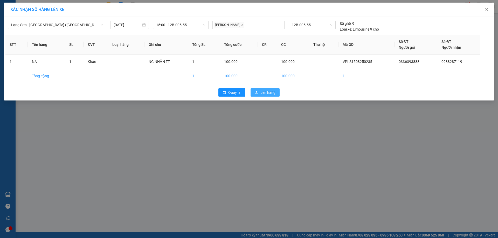
click at [269, 91] on span "Lên hàng" at bounding box center [267, 93] width 15 height 6
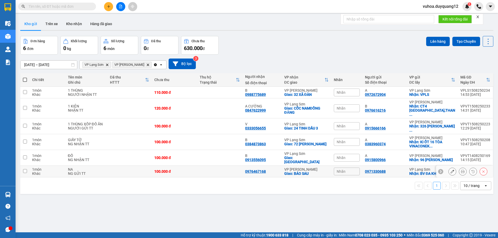
click at [26, 169] on input "checkbox" at bounding box center [25, 171] width 4 height 4
checkbox input "true"
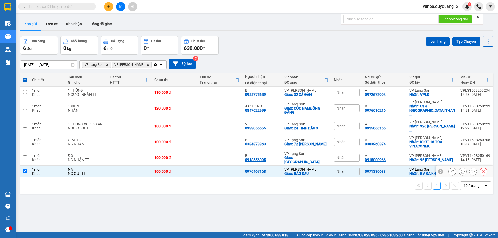
click at [481, 170] on icon at bounding box center [483, 172] width 4 height 4
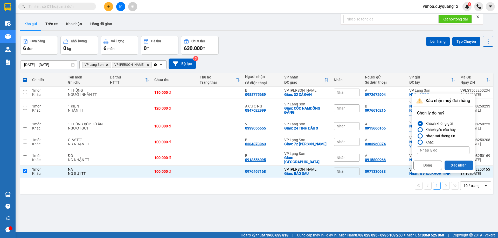
click at [460, 164] on button "Xác nhận" at bounding box center [458, 165] width 29 height 9
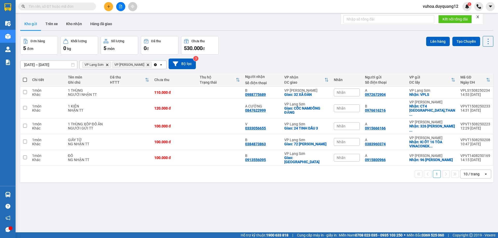
click at [312, 204] on div "ver 1.8.138 Kho gửi Trên xe Kho nhận Hàng đã giao Đơn hàng 5 đơn Khối lượng 0 k…" at bounding box center [256, 135] width 477 height 238
